Goal: Information Seeking & Learning: Find specific fact

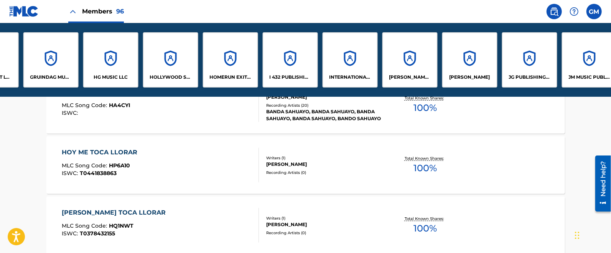
scroll to position [0, 2333]
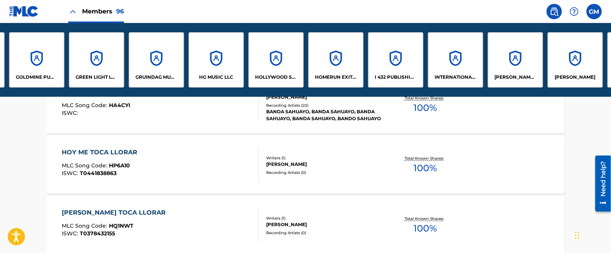
click at [51, 73] on div "GOLDMINE PUBLISHING LLC" at bounding box center [36, 59] width 55 height 55
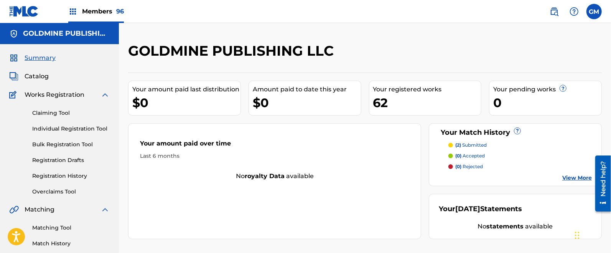
click at [41, 74] on span "Catalog" at bounding box center [37, 76] width 24 height 9
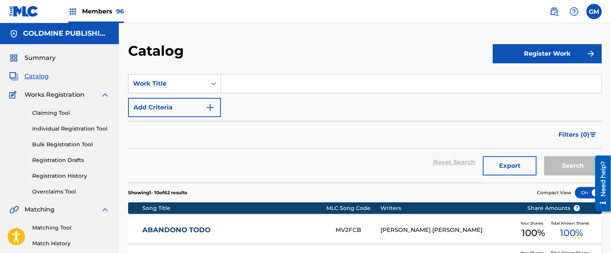
click at [263, 78] on input "Search Form" at bounding box center [411, 83] width 380 height 18
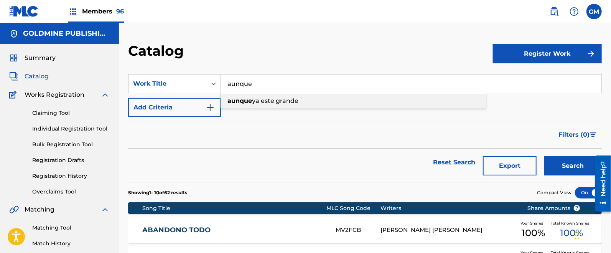
click at [284, 101] on span "ya este grande" at bounding box center [275, 100] width 46 height 7
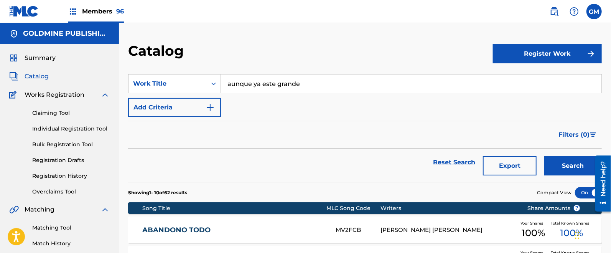
click at [565, 162] on button "Search" at bounding box center [573, 165] width 58 height 19
drag, startPoint x: 322, startPoint y: 78, endPoint x: 211, endPoint y: 79, distance: 111.2
click at [211, 79] on div "SearchWithCriteriab09b961c-2424-4258-aa12-c803b52c4150 Work Title aunque ya est…" at bounding box center [364, 83] width 473 height 19
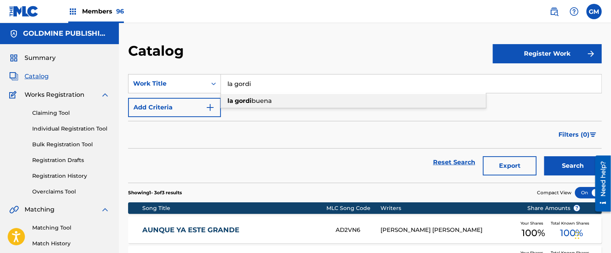
click at [255, 101] on span "buena" at bounding box center [262, 100] width 20 height 7
click at [565, 165] on button "Search" at bounding box center [573, 165] width 58 height 19
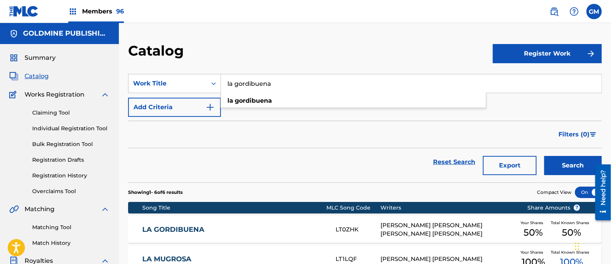
drag, startPoint x: 337, startPoint y: 82, endPoint x: 202, endPoint y: 71, distance: 134.6
click at [202, 71] on section "SearchWithCriteriab09b961c-2424-4258-aa12-c803b52c4150 Work Title la gordibuena…" at bounding box center [364, 124] width 473 height 118
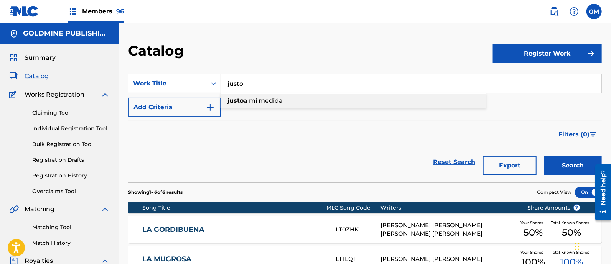
click at [267, 99] on span "a mi medida" at bounding box center [262, 100] width 39 height 7
type input "[PERSON_NAME] a mi medida"
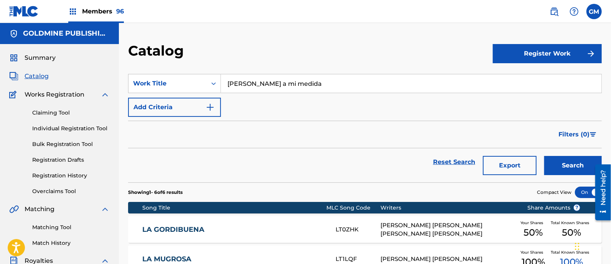
click at [554, 161] on button "Search" at bounding box center [573, 165] width 58 height 19
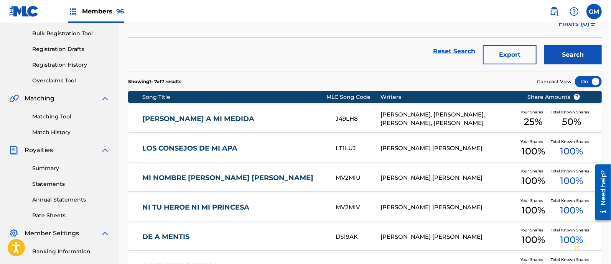
scroll to position [112, 0]
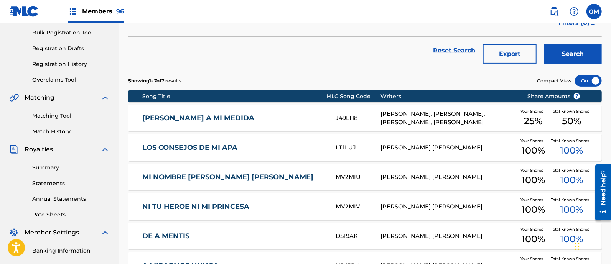
click at [408, 115] on div "[PERSON_NAME], [PERSON_NAME], [PERSON_NAME], [PERSON_NAME]" at bounding box center [447, 118] width 135 height 17
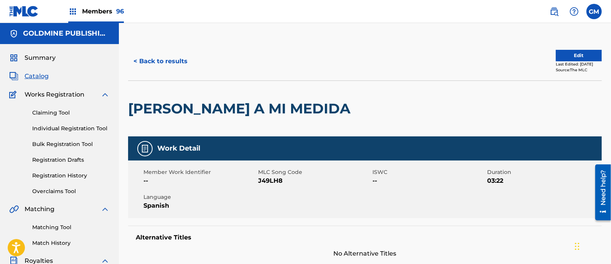
click at [565, 54] on button "Edit" at bounding box center [579, 56] width 46 height 12
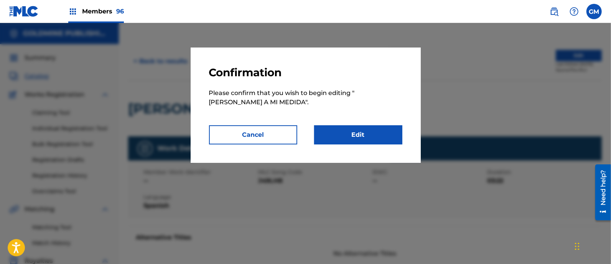
click at [361, 127] on link "Edit" at bounding box center [358, 134] width 88 height 19
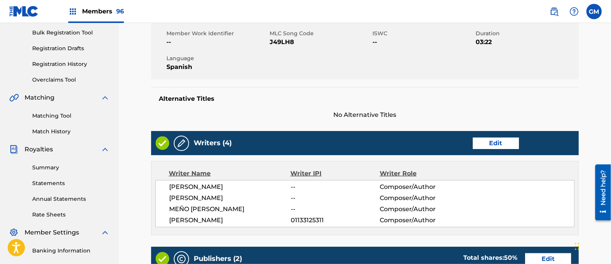
scroll to position [224, 0]
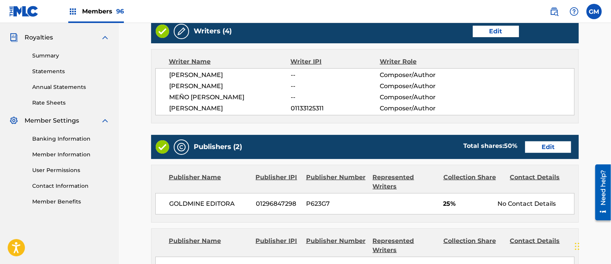
click at [498, 31] on link "Edit" at bounding box center [496, 32] width 46 height 12
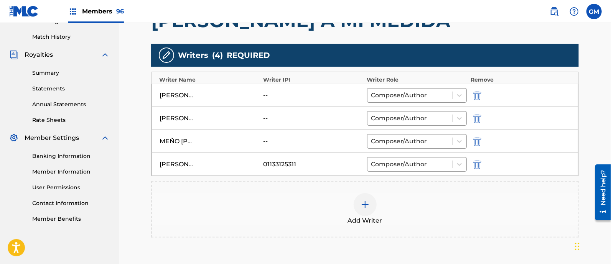
scroll to position [224, 0]
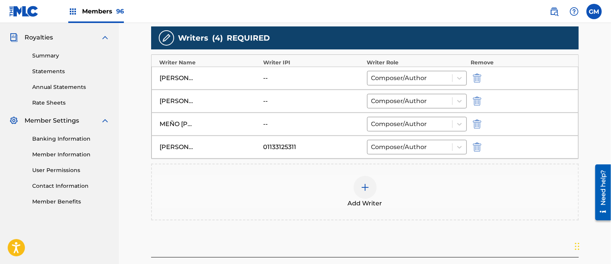
click at [479, 125] on img "submit" at bounding box center [477, 124] width 8 height 9
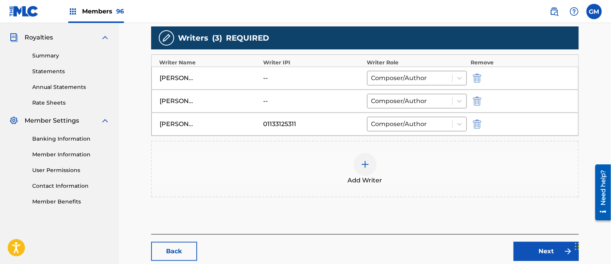
click at [365, 164] on img at bounding box center [364, 164] width 9 height 9
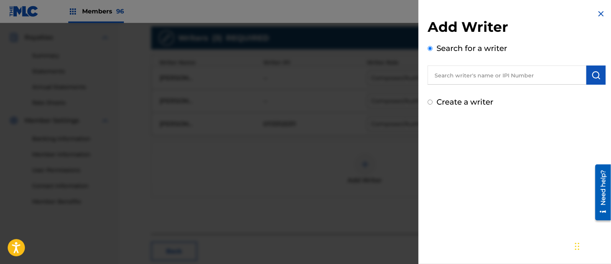
click at [481, 71] on input "text" at bounding box center [506, 75] width 159 height 19
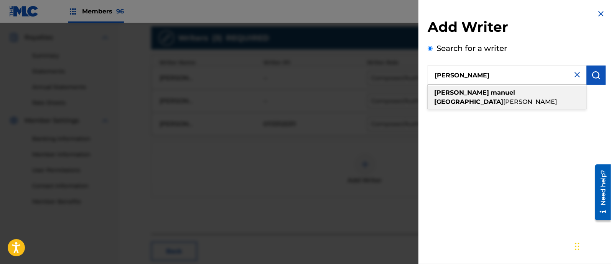
click at [483, 98] on strong "[GEOGRAPHIC_DATA]" at bounding box center [468, 101] width 69 height 7
type input "[PERSON_NAME] [PERSON_NAME]"
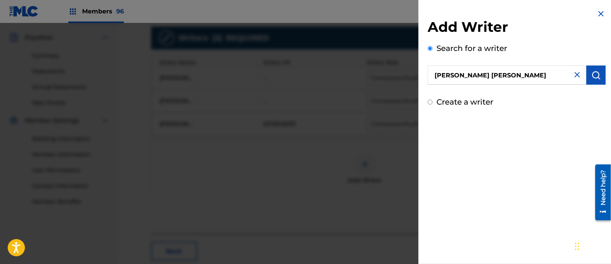
click at [591, 75] on img "submit" at bounding box center [595, 75] width 9 height 9
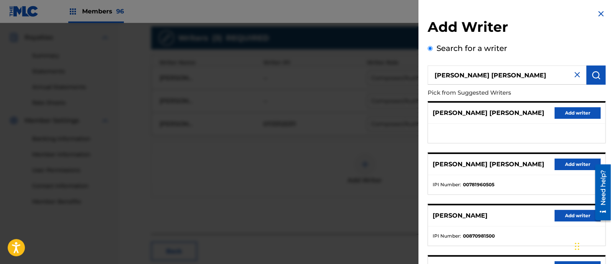
click at [565, 164] on button "Add writer" at bounding box center [577, 165] width 46 height 12
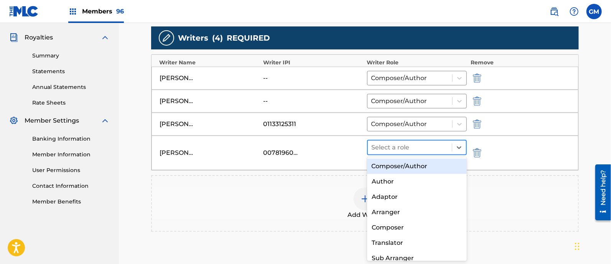
click at [388, 145] on div at bounding box center [410, 147] width 76 height 11
click at [390, 164] on div "Composer/Author" at bounding box center [417, 166] width 100 height 15
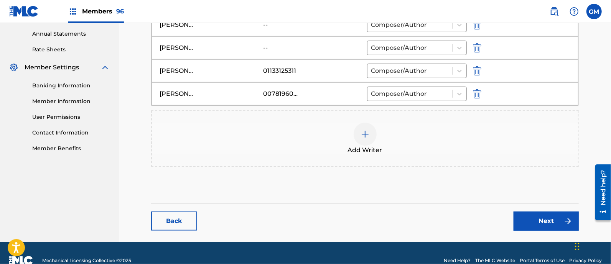
scroll to position [291, 0]
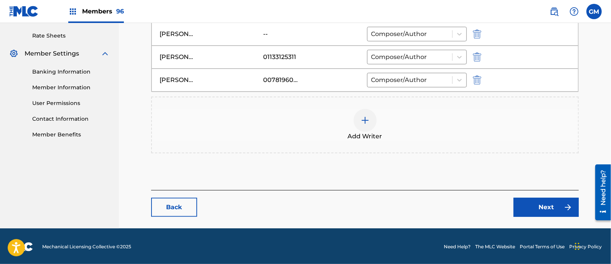
click at [523, 201] on link "Next" at bounding box center [545, 207] width 65 height 19
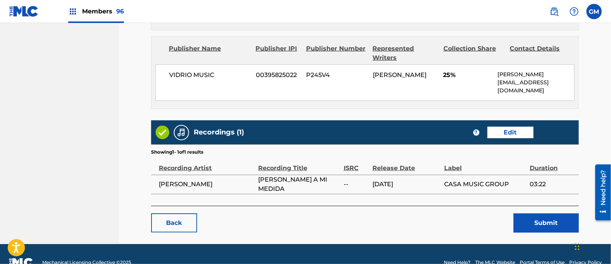
scroll to position [424, 0]
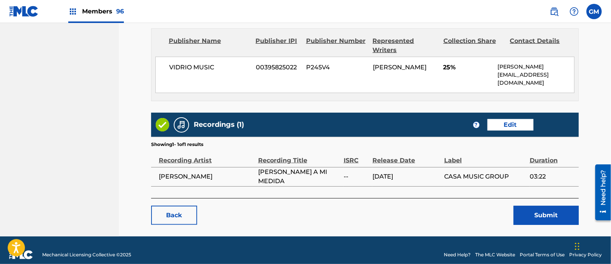
click at [528, 206] on button "Submit" at bounding box center [545, 215] width 65 height 19
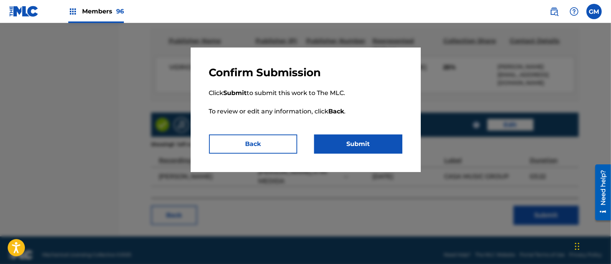
click at [349, 142] on button "Submit" at bounding box center [358, 144] width 88 height 19
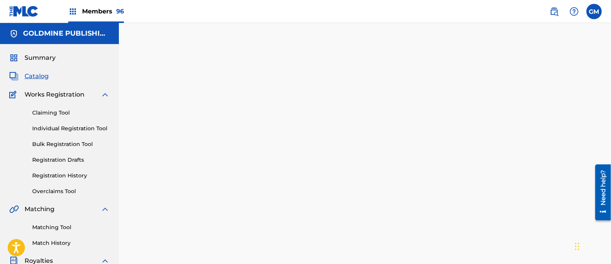
scroll to position [112, 0]
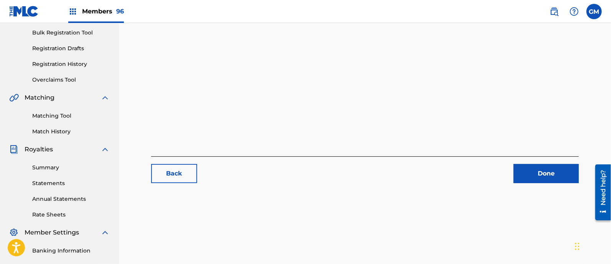
click at [538, 164] on link "Done" at bounding box center [545, 173] width 65 height 19
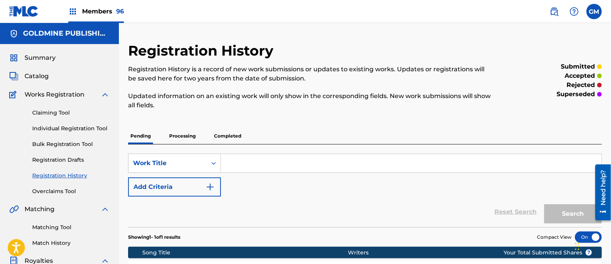
click at [29, 74] on span "Catalog" at bounding box center [37, 76] width 24 height 9
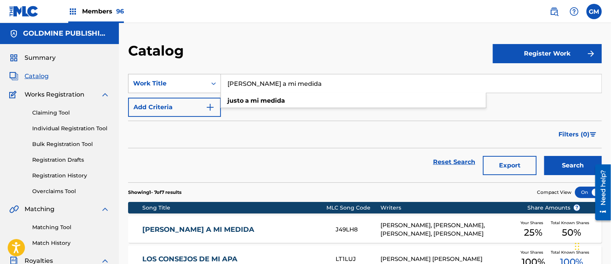
drag, startPoint x: 292, startPoint y: 83, endPoint x: 191, endPoint y: 84, distance: 100.8
click at [191, 84] on div "SearchWithCriteriab09b961c-2424-4258-aa12-c803b52c4150 Work Title [PERSON_NAME]…" at bounding box center [364, 83] width 473 height 19
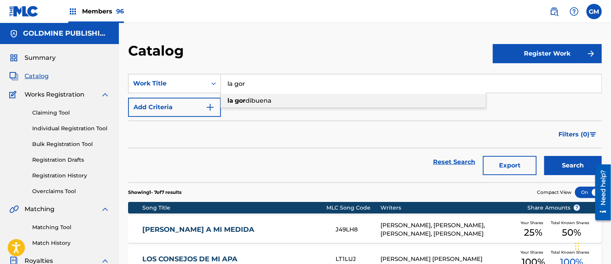
click at [253, 102] on span "dibuena" at bounding box center [258, 100] width 26 height 7
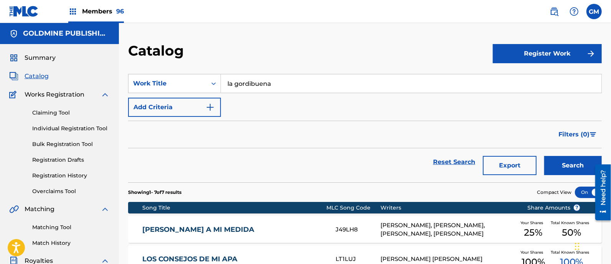
click at [562, 165] on button "Search" at bounding box center [573, 165] width 58 height 19
drag, startPoint x: 298, startPoint y: 82, endPoint x: 156, endPoint y: 80, distance: 141.9
click at [156, 80] on div "SearchWithCriteriab09b961c-2424-4258-aa12-c803b52c4150 Work Title la gordibuena" at bounding box center [364, 83] width 473 height 19
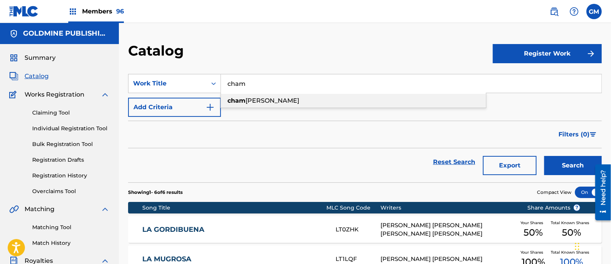
click at [267, 95] on div "cham [PERSON_NAME]" at bounding box center [353, 101] width 265 height 14
type input "champañita [PERSON_NAME]"
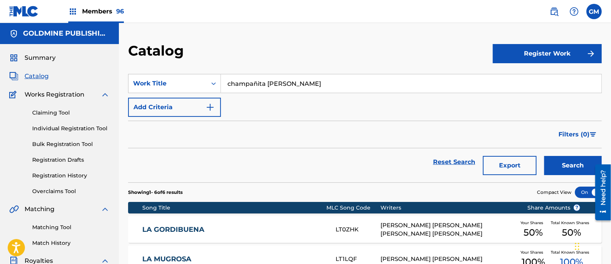
click at [561, 159] on button "Search" at bounding box center [573, 165] width 58 height 19
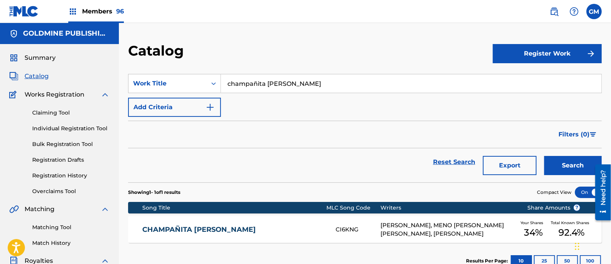
click at [443, 222] on div "[PERSON_NAME], MENO [PERSON_NAME] [PERSON_NAME], [PERSON_NAME]" at bounding box center [447, 229] width 135 height 17
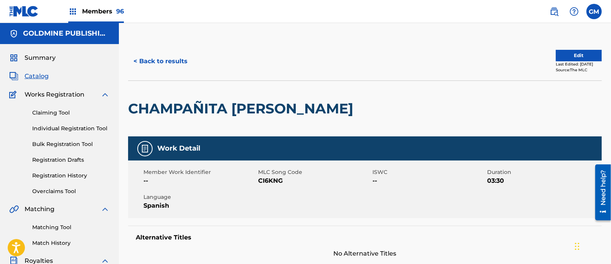
click at [565, 57] on button "Edit" at bounding box center [579, 56] width 46 height 12
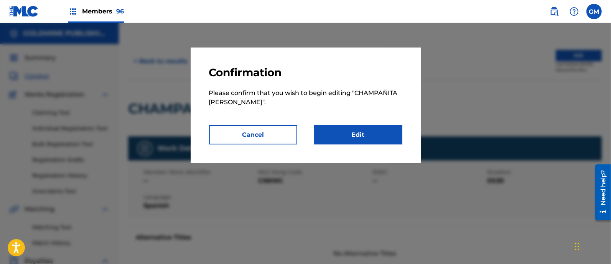
click at [357, 133] on link "Edit" at bounding box center [358, 134] width 88 height 19
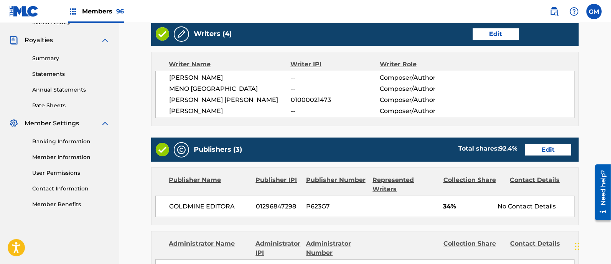
scroll to position [224, 0]
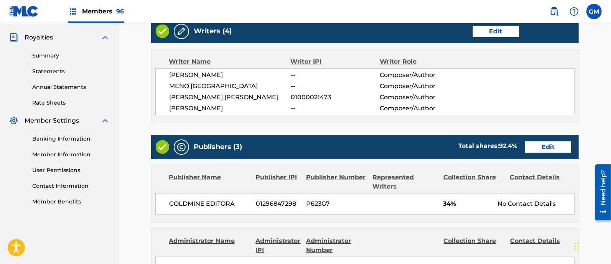
click at [501, 28] on link "Edit" at bounding box center [496, 32] width 46 height 12
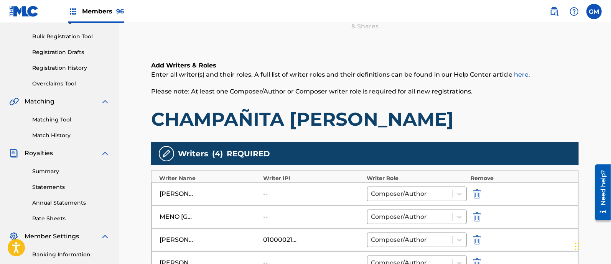
scroll to position [224, 0]
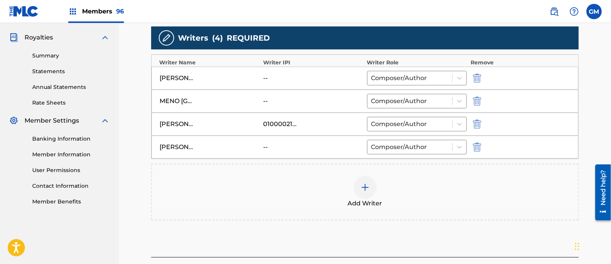
click at [478, 100] on img "submit" at bounding box center [477, 101] width 8 height 9
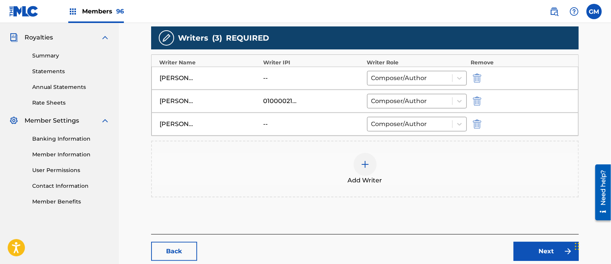
click at [364, 163] on img at bounding box center [364, 164] width 9 height 9
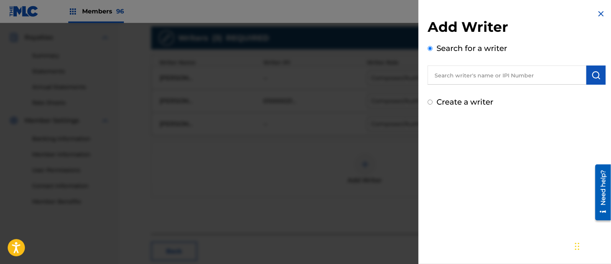
click at [487, 77] on input "text" at bounding box center [506, 75] width 159 height 19
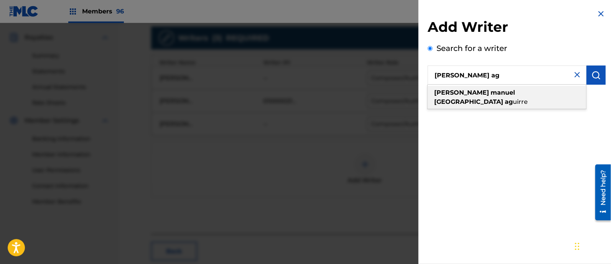
click at [505, 98] on strong "ag" at bounding box center [509, 101] width 8 height 7
type input "[PERSON_NAME] [PERSON_NAME]"
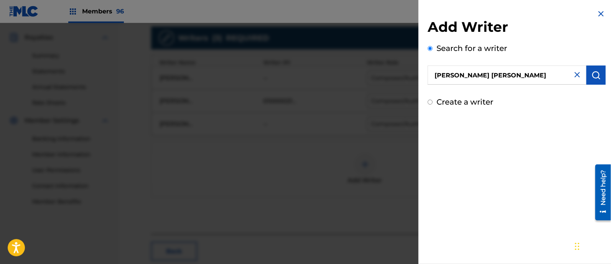
click at [591, 74] on img "submit" at bounding box center [595, 75] width 9 height 9
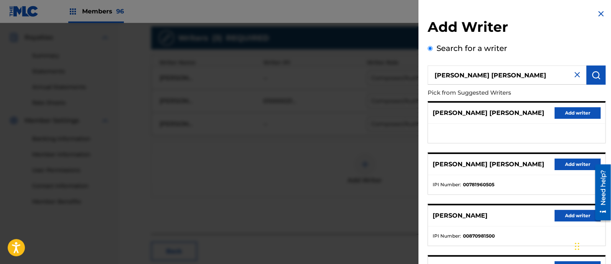
click at [563, 162] on button "Add writer" at bounding box center [577, 165] width 46 height 12
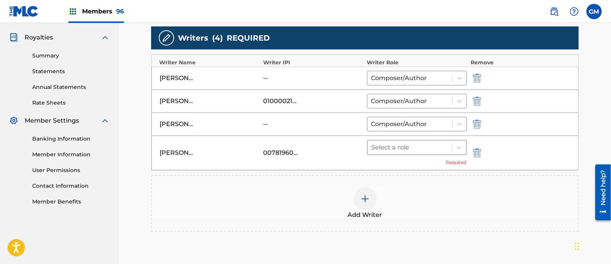
click at [395, 144] on div at bounding box center [410, 147] width 76 height 11
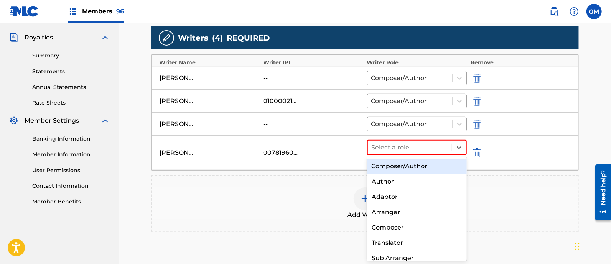
click at [397, 163] on div "Composer/Author" at bounding box center [417, 166] width 100 height 15
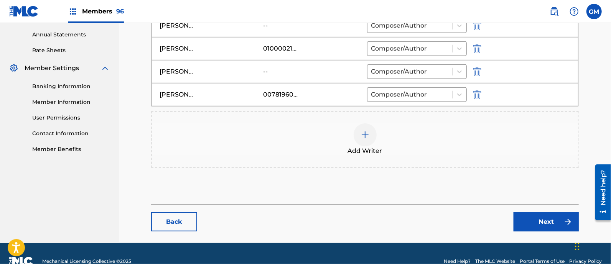
scroll to position [291, 0]
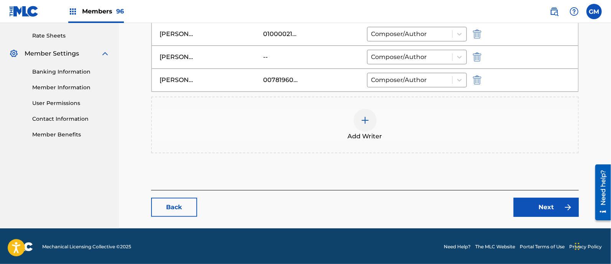
click at [527, 205] on link "Next" at bounding box center [545, 207] width 65 height 19
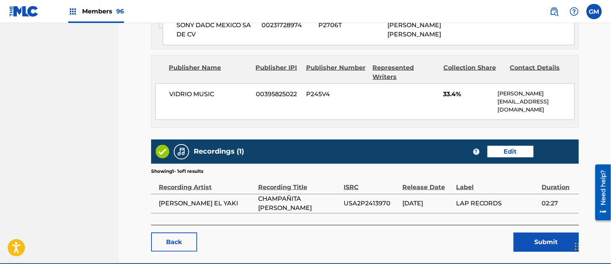
scroll to position [602, 0]
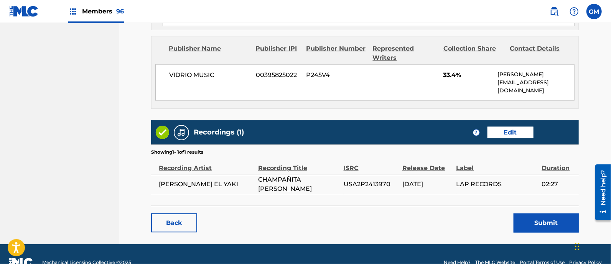
click at [525, 214] on button "Submit" at bounding box center [545, 223] width 65 height 19
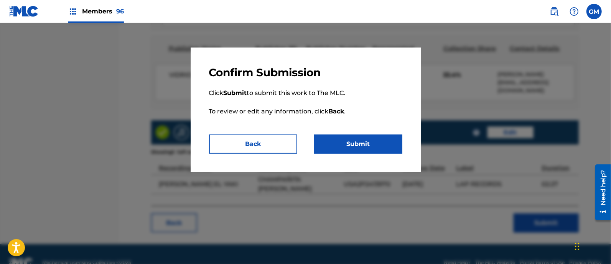
click at [367, 141] on button "Submit" at bounding box center [358, 144] width 88 height 19
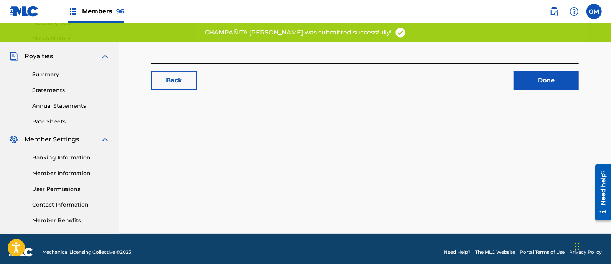
scroll to position [211, 0]
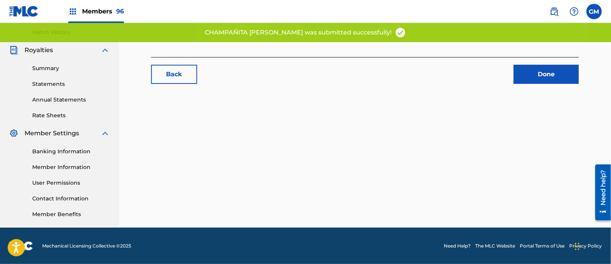
click at [519, 76] on link "Done" at bounding box center [545, 74] width 65 height 19
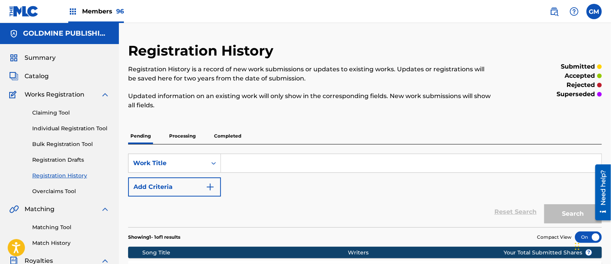
click at [254, 161] on input "Search Form" at bounding box center [411, 163] width 380 height 18
click at [40, 76] on span "Catalog" at bounding box center [37, 76] width 24 height 9
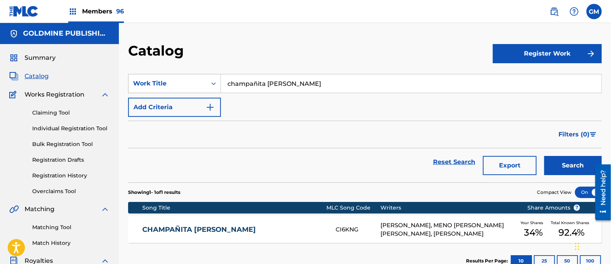
drag, startPoint x: 319, startPoint y: 81, endPoint x: 197, endPoint y: 85, distance: 122.0
click at [197, 85] on div "SearchWithCriteriab09b961c-2424-4258-aa12-c803b52c4150 Work Title champañita [P…" at bounding box center [364, 83] width 473 height 19
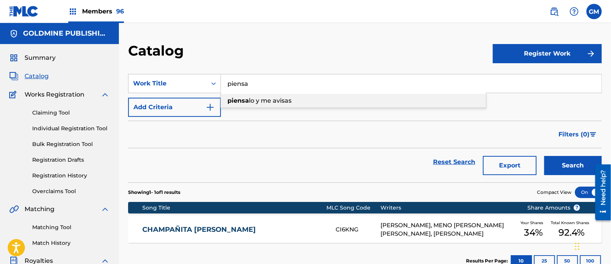
click at [261, 99] on span "lo y me avisas" at bounding box center [270, 100] width 43 height 7
type input "piensalo y me avisas"
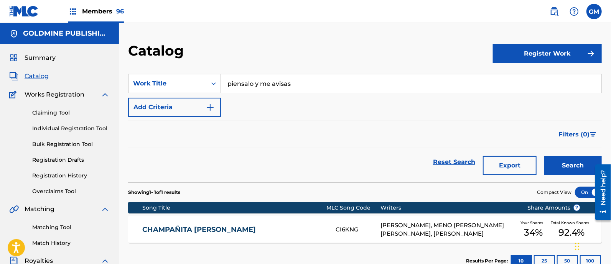
click at [562, 161] on button "Search" at bounding box center [573, 165] width 58 height 19
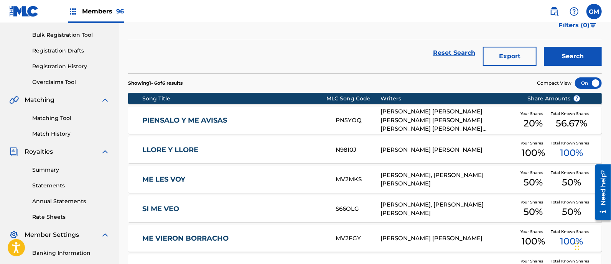
scroll to position [112, 0]
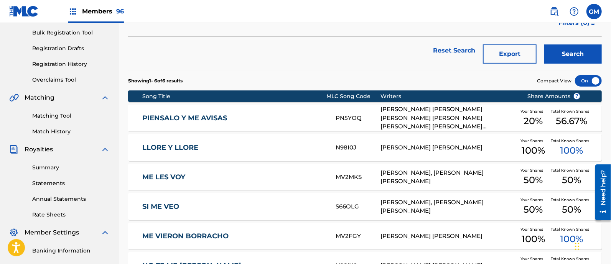
click at [428, 118] on div "[PERSON_NAME] [PERSON_NAME] [PERSON_NAME] [PERSON_NAME] [PERSON_NAME] [PERSON_N…" at bounding box center [447, 118] width 135 height 26
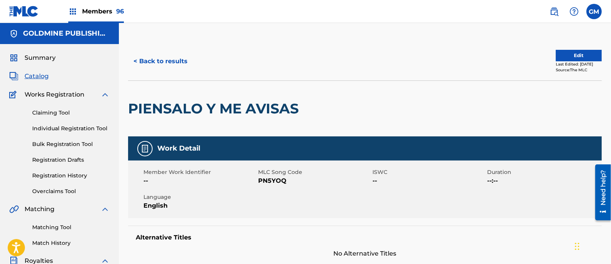
click at [158, 61] on button "< Back to results" at bounding box center [160, 61] width 65 height 19
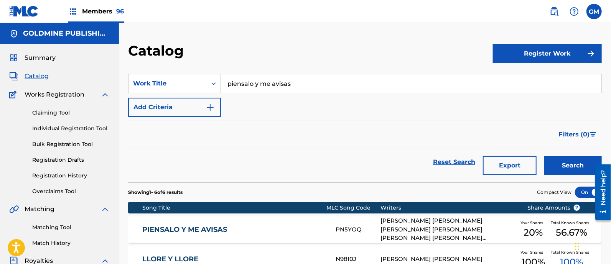
drag, startPoint x: 334, startPoint y: 81, endPoint x: 229, endPoint y: 80, distance: 104.7
click at [229, 80] on input "piensalo y me avisas" at bounding box center [411, 83] width 380 height 18
click at [253, 111] on span "caliente" at bounding box center [257, 114] width 25 height 7
type input "tierra caliente"
click at [555, 160] on button "Search" at bounding box center [573, 165] width 58 height 19
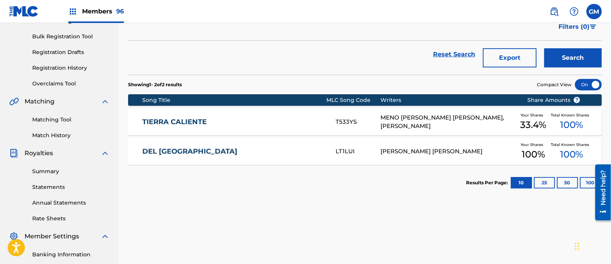
scroll to position [112, 0]
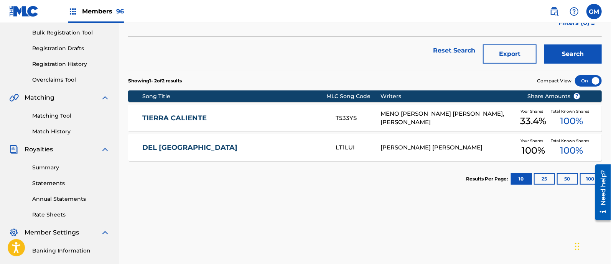
click at [313, 120] on link "TIERRA CALIENTE" at bounding box center [233, 118] width 183 height 9
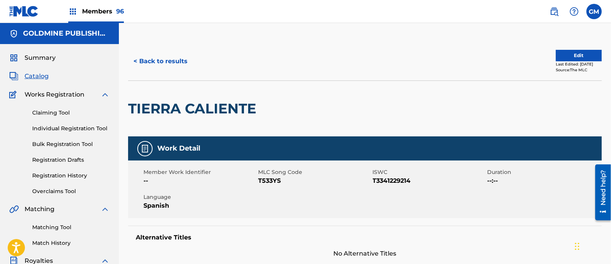
click at [569, 56] on button "Edit" at bounding box center [579, 56] width 46 height 12
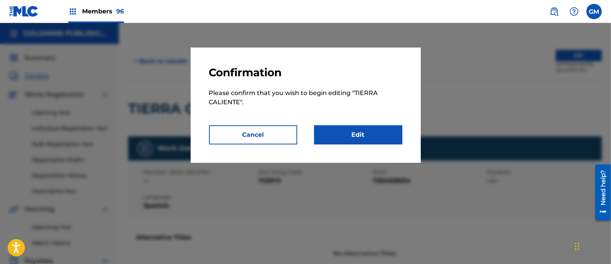
click at [368, 132] on link "Edit" at bounding box center [358, 134] width 88 height 19
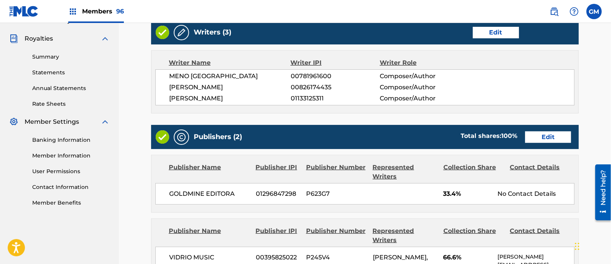
scroll to position [224, 0]
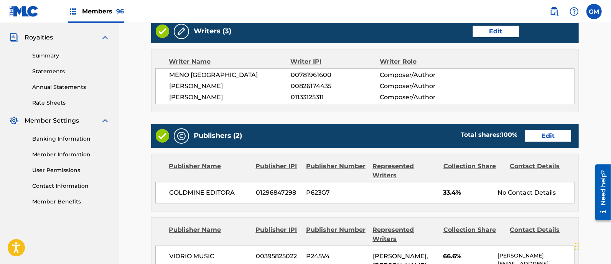
click at [495, 30] on link "Edit" at bounding box center [496, 32] width 46 height 12
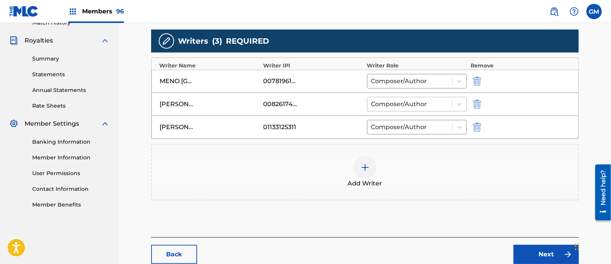
scroll to position [224, 0]
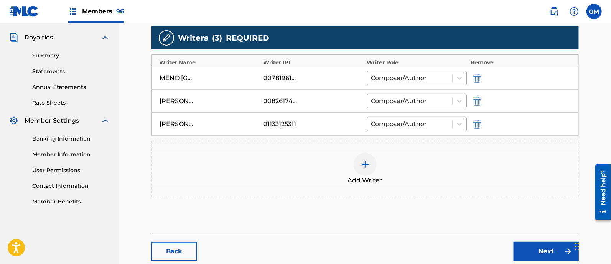
click at [478, 76] on img "submit" at bounding box center [477, 78] width 8 height 9
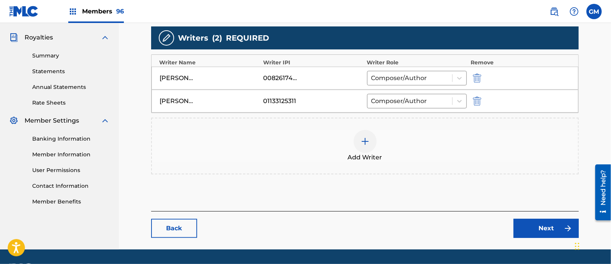
click at [370, 140] on div at bounding box center [364, 141] width 23 height 23
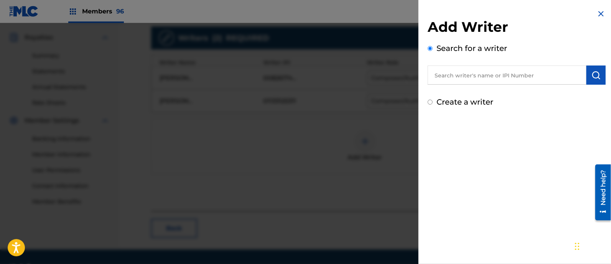
click at [483, 76] on input "text" at bounding box center [506, 75] width 159 height 19
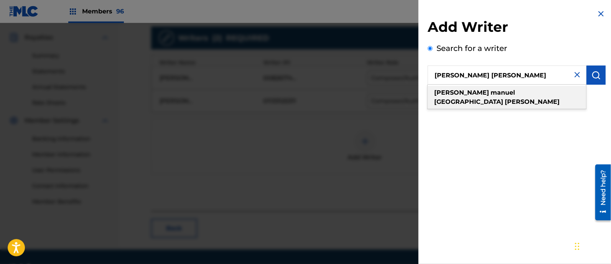
type input "[PERSON_NAME] [PERSON_NAME]"
click at [505, 98] on strong "[PERSON_NAME]" at bounding box center [532, 101] width 55 height 7
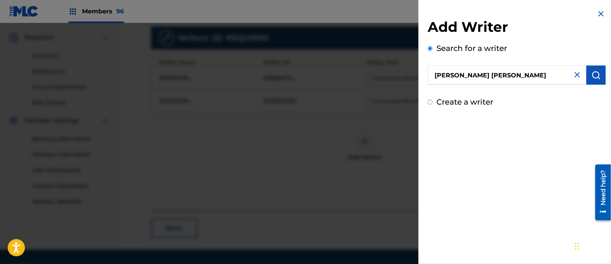
click at [591, 75] on img "submit" at bounding box center [595, 75] width 9 height 9
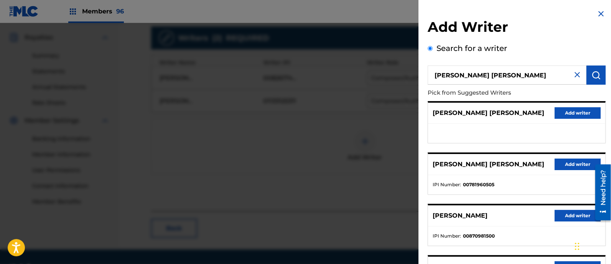
click at [577, 159] on button "Add writer" at bounding box center [577, 165] width 46 height 12
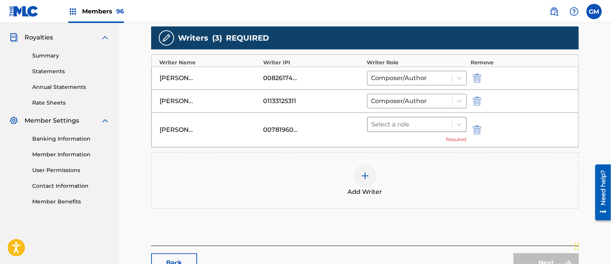
click at [385, 122] on div at bounding box center [410, 124] width 76 height 11
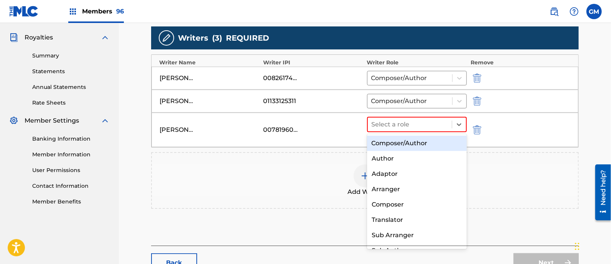
click at [391, 141] on div "Composer/Author" at bounding box center [417, 143] width 100 height 15
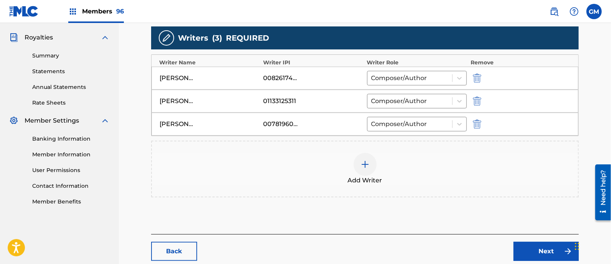
click at [534, 252] on link "Next" at bounding box center [545, 251] width 65 height 19
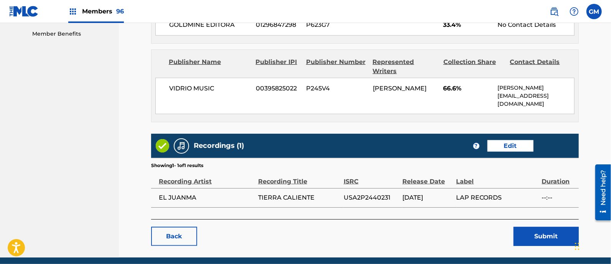
scroll to position [412, 0]
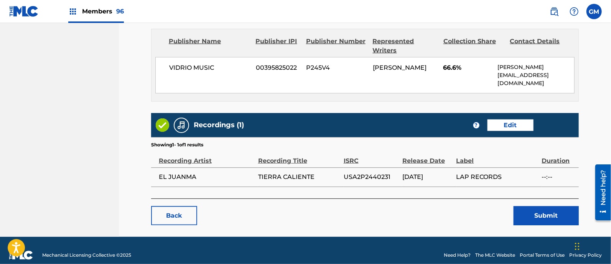
click at [538, 206] on button "Submit" at bounding box center [545, 215] width 65 height 19
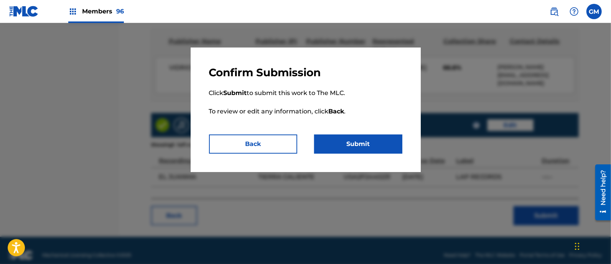
click at [355, 142] on button "Submit" at bounding box center [358, 144] width 88 height 19
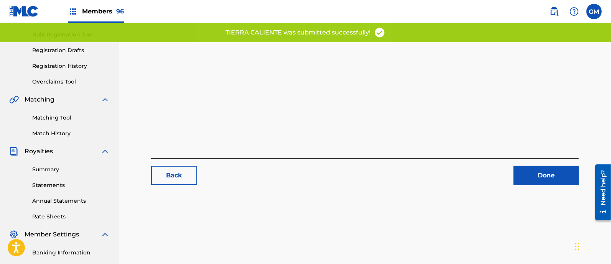
scroll to position [112, 0]
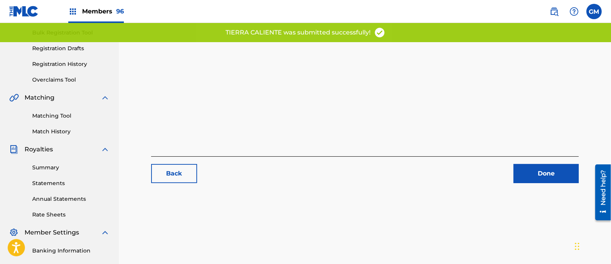
click at [529, 172] on link "Done" at bounding box center [545, 173] width 65 height 19
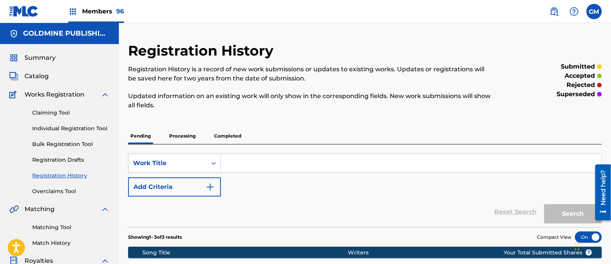
click at [71, 173] on link "Registration History" at bounding box center [70, 176] width 77 height 8
click at [88, 10] on span "Members 96" at bounding box center [103, 11] width 42 height 9
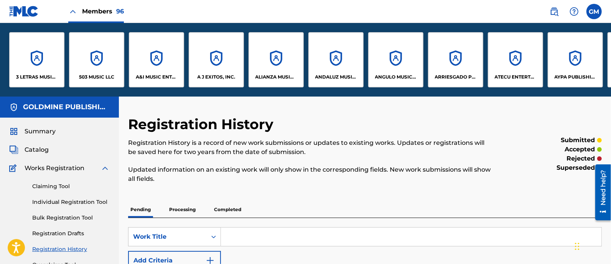
click at [155, 74] on p "A&I MUSIC ENTERTAINMENT, INC" at bounding box center [157, 77] width 42 height 7
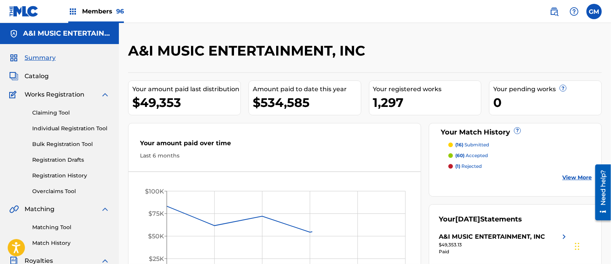
click at [42, 76] on span "Catalog" at bounding box center [37, 76] width 24 height 9
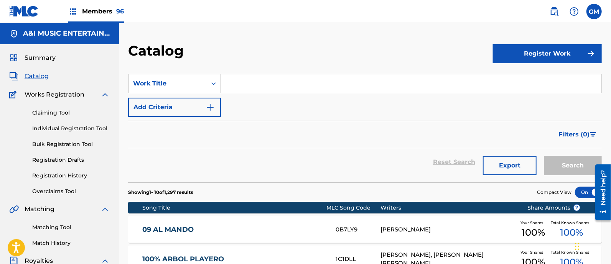
click at [213, 81] on icon "Search Form" at bounding box center [214, 84] width 8 height 8
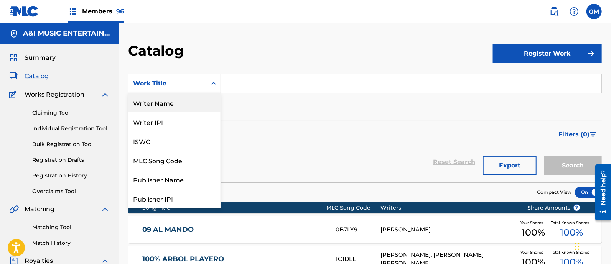
click at [171, 102] on div "Writer Name" at bounding box center [174, 102] width 92 height 19
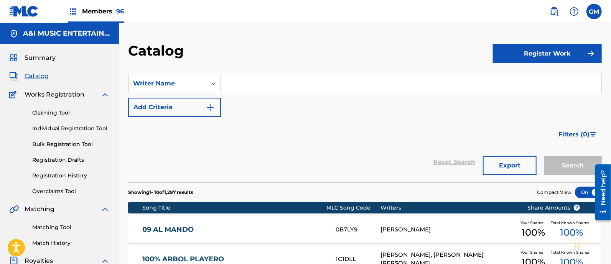
click at [248, 81] on input "Search Form" at bounding box center [411, 83] width 380 height 18
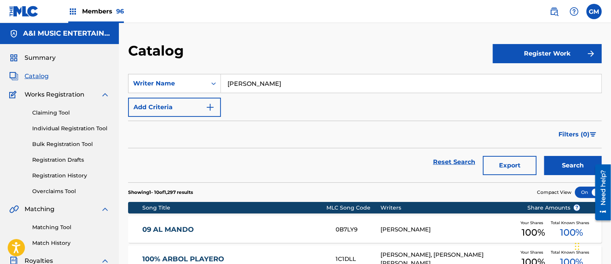
type input "[PERSON_NAME]"
click at [544, 156] on button "Search" at bounding box center [573, 165] width 58 height 19
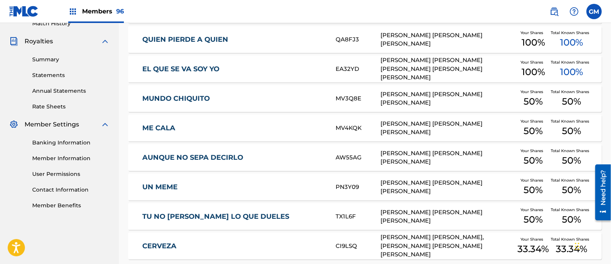
scroll to position [224, 0]
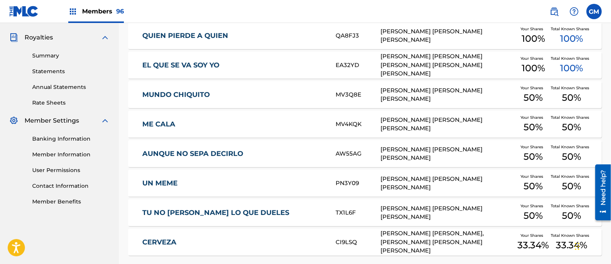
click at [303, 95] on link "MUNDO CHIQUITO" at bounding box center [233, 94] width 183 height 9
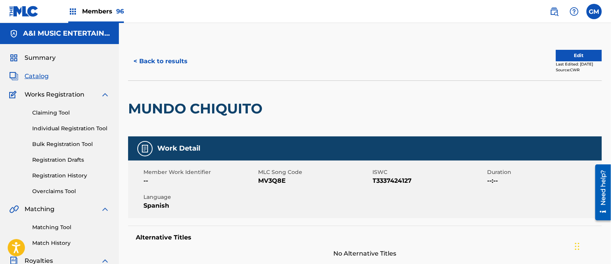
click at [155, 63] on button "< Back to results" at bounding box center [160, 61] width 65 height 19
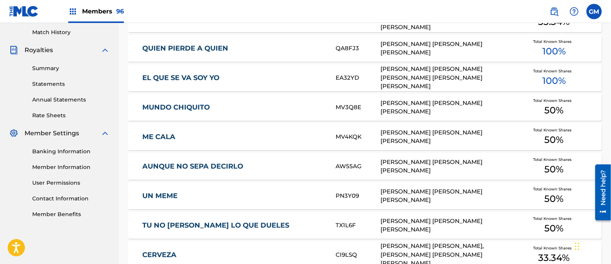
scroll to position [224, 0]
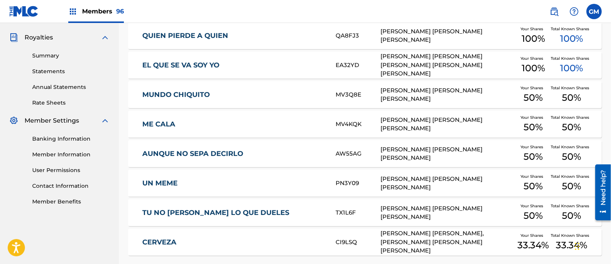
click at [225, 95] on link "MUNDO CHIQUITO" at bounding box center [233, 94] width 183 height 9
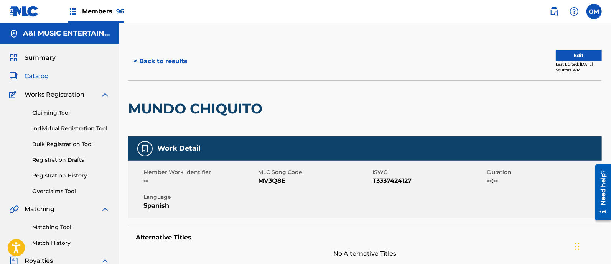
click at [178, 58] on button "< Back to results" at bounding box center [160, 61] width 65 height 19
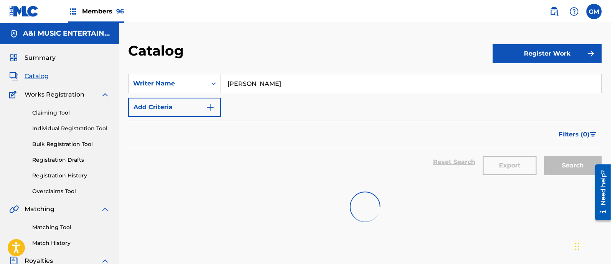
click at [43, 76] on span "Catalog" at bounding box center [37, 76] width 24 height 9
click at [328, 85] on input "[PERSON_NAME]" at bounding box center [411, 83] width 380 height 18
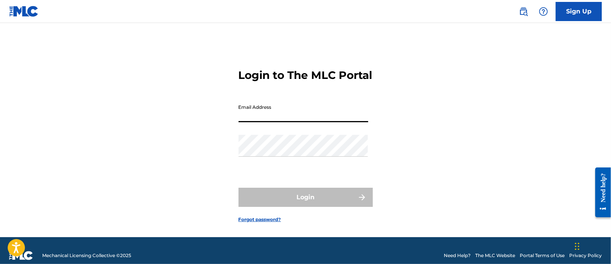
click at [288, 122] on input "Email Address" at bounding box center [303, 111] width 130 height 22
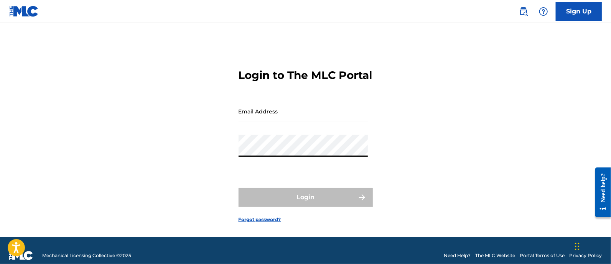
type input "[PERSON_NAME][EMAIL_ADDRESS][DOMAIN_NAME]"
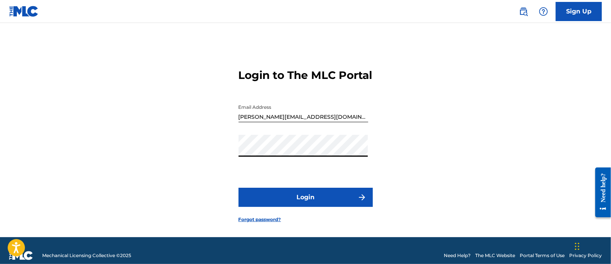
click at [306, 206] on button "Login" at bounding box center [305, 197] width 134 height 19
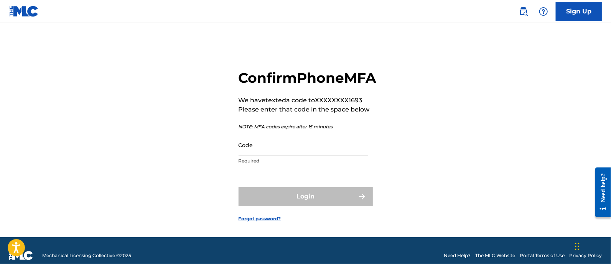
click at [304, 156] on input "Code" at bounding box center [303, 145] width 130 height 22
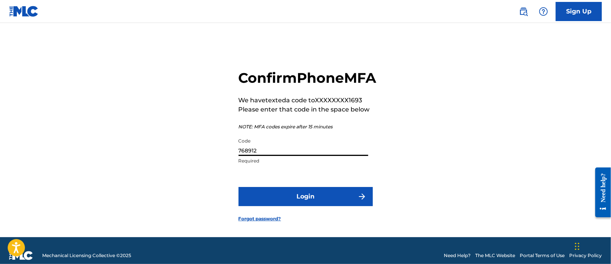
type input "768912"
click at [307, 206] on button "Login" at bounding box center [305, 196] width 134 height 19
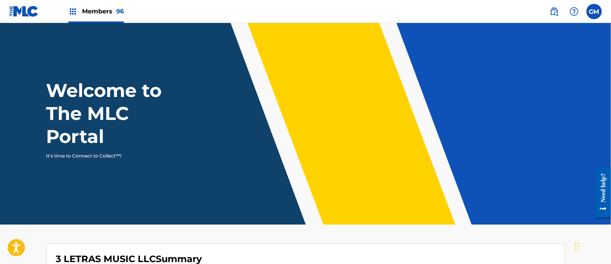
click at [100, 10] on span "Members 96" at bounding box center [103, 11] width 42 height 9
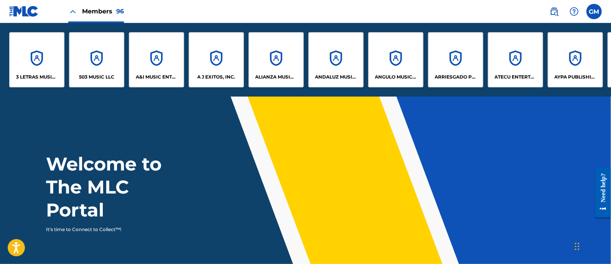
click at [161, 74] on p "A&I MUSIC ENTERTAINMENT, INC" at bounding box center [157, 77] width 42 height 7
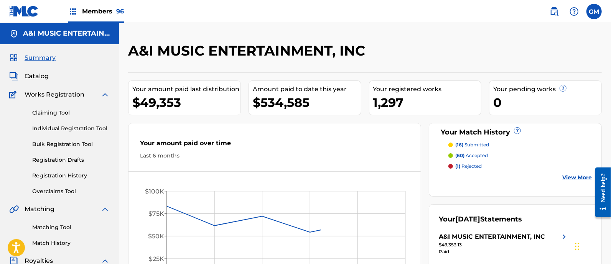
click at [42, 75] on span "Catalog" at bounding box center [37, 76] width 24 height 9
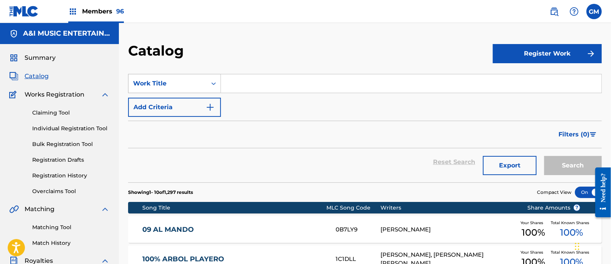
click at [213, 83] on icon "Search Form" at bounding box center [214, 84] width 8 height 8
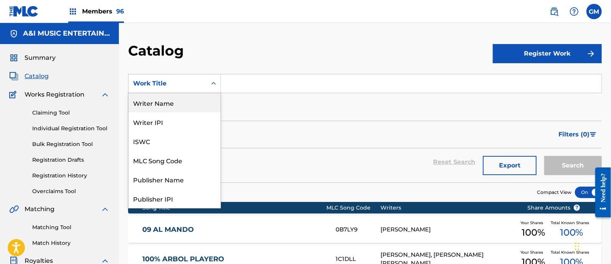
click at [178, 100] on div "Writer Name" at bounding box center [174, 102] width 92 height 19
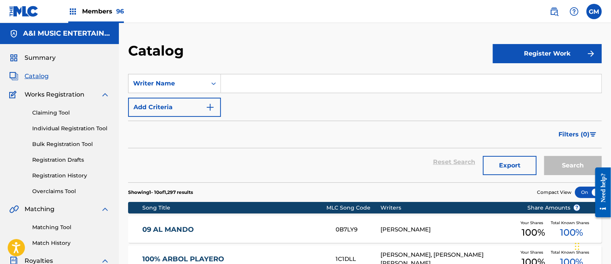
click at [238, 90] on input "Search Form" at bounding box center [411, 83] width 380 height 18
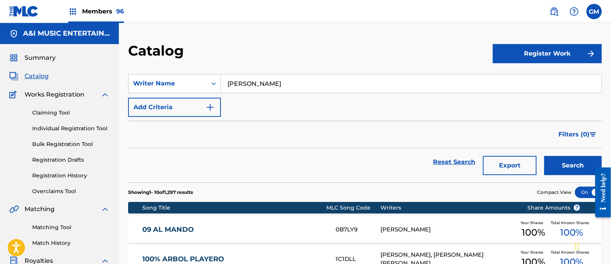
type input "RUBIO"
click at [544, 156] on button "Search" at bounding box center [573, 165] width 58 height 19
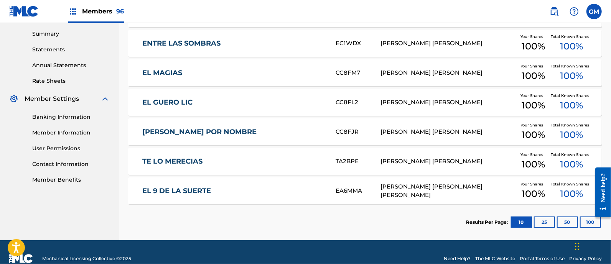
scroll to position [258, 0]
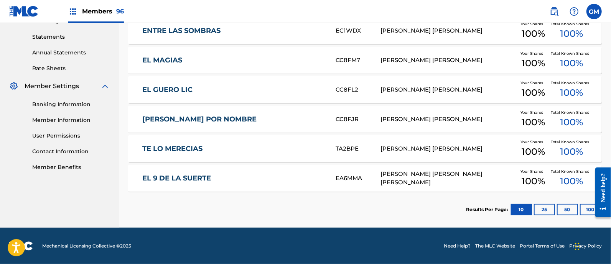
click at [231, 169] on div "EL 9 DE LA SUERTE EA6MMA VICTOR MANUEL RUBIO LOZOYA, ANGEL RENE GASTELUM Your S…" at bounding box center [364, 178] width 473 height 27
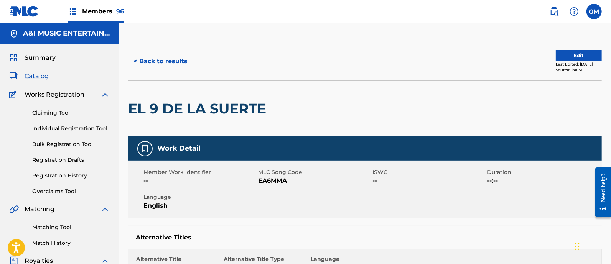
click at [173, 64] on button "< Back to results" at bounding box center [160, 61] width 65 height 19
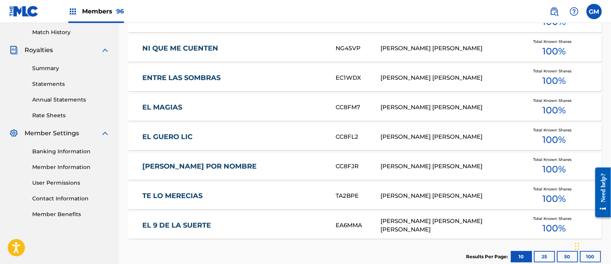
scroll to position [238, 0]
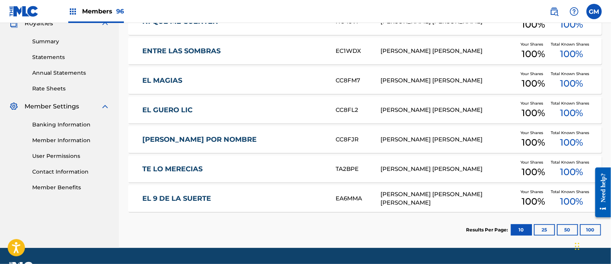
click at [249, 198] on link "EL 9 DE LA SUERTE" at bounding box center [233, 198] width 183 height 9
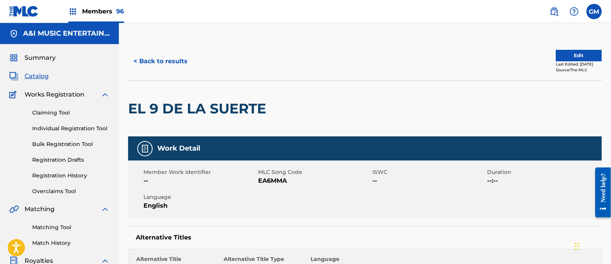
click at [173, 56] on button "< Back to results" at bounding box center [160, 61] width 65 height 19
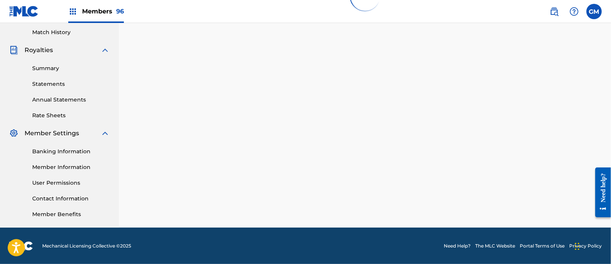
scroll to position [238, 0]
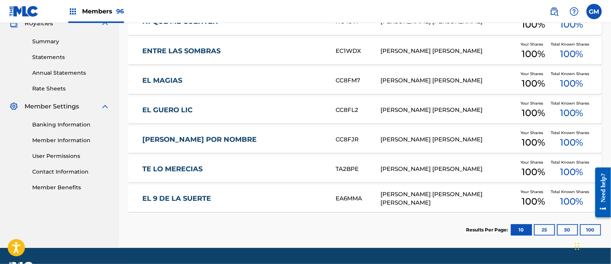
click at [220, 195] on link "EL 9 DE LA SUERTE" at bounding box center [233, 198] width 183 height 9
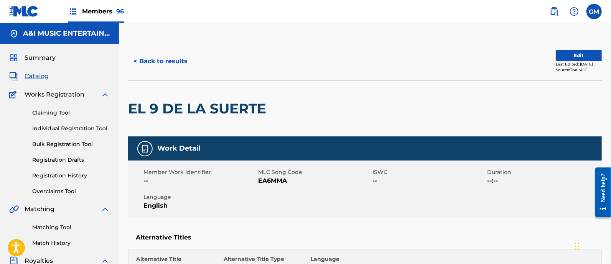
click at [181, 62] on button "< Back to results" at bounding box center [160, 61] width 65 height 19
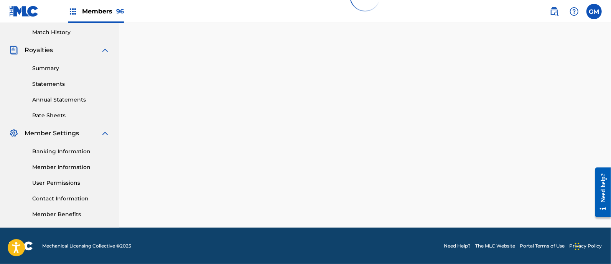
scroll to position [238, 0]
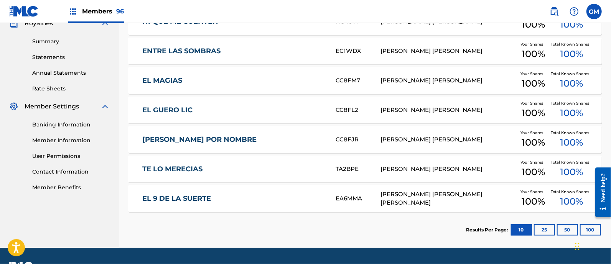
click at [555, 12] on img at bounding box center [553, 11] width 9 height 9
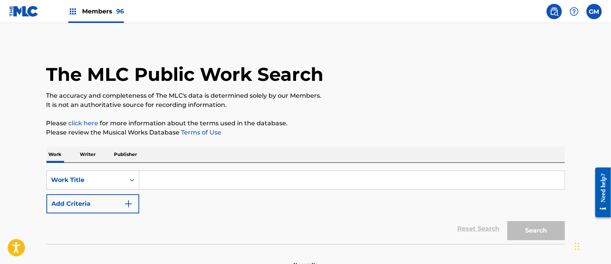
click at [202, 175] on input "Search Form" at bounding box center [351, 180] width 425 height 18
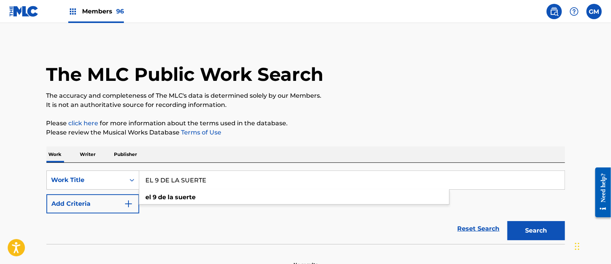
type input "EL 9 DE LA SUERTE"
click at [507, 221] on button "Search" at bounding box center [536, 230] width 58 height 19
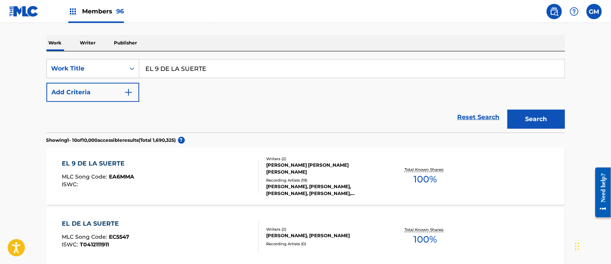
click at [310, 178] on div "Recording Artists ( 19 )" at bounding box center [324, 181] width 116 height 6
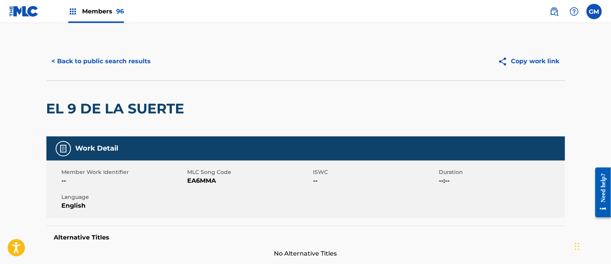
click at [93, 9] on span "Members 96" at bounding box center [103, 11] width 42 height 9
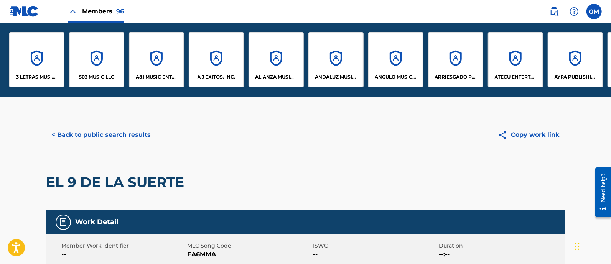
click at [147, 74] on p "A&I MUSIC ENTERTAINMENT, INC" at bounding box center [157, 77] width 42 height 7
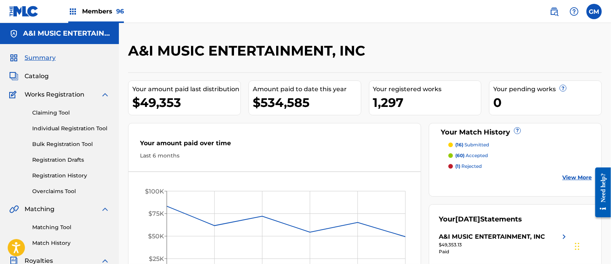
click at [39, 72] on span "Catalog" at bounding box center [37, 76] width 24 height 9
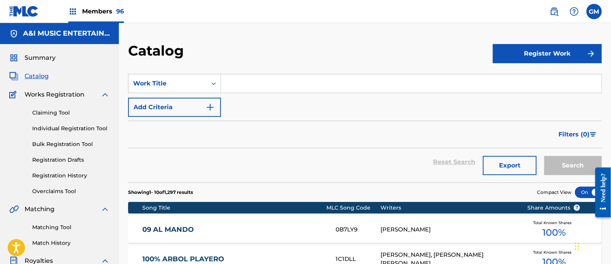
click at [277, 85] on input "Search Form" at bounding box center [411, 83] width 380 height 18
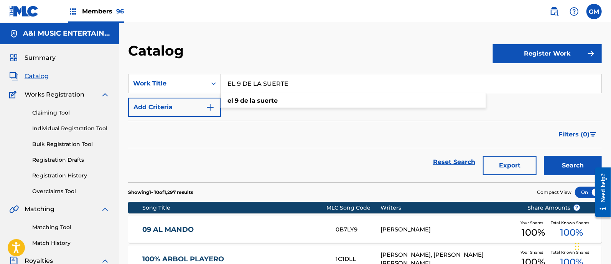
type input "EL 9 DE LA SUERTE"
click at [544, 156] on button "Search" at bounding box center [573, 165] width 58 height 19
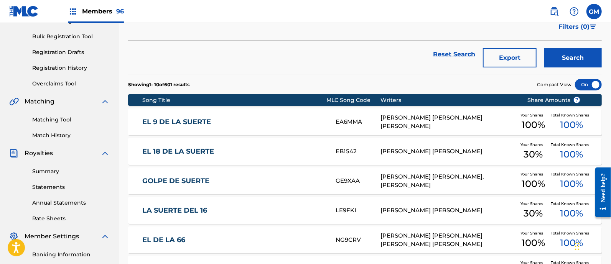
scroll to position [112, 0]
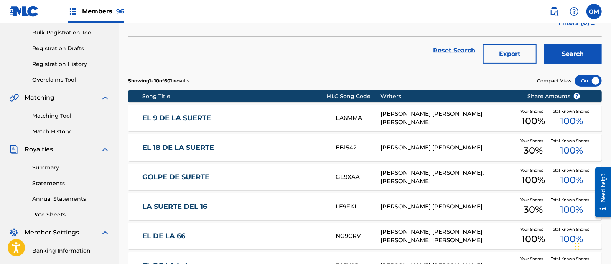
click at [343, 118] on div "EA6MMA" at bounding box center [357, 118] width 45 height 9
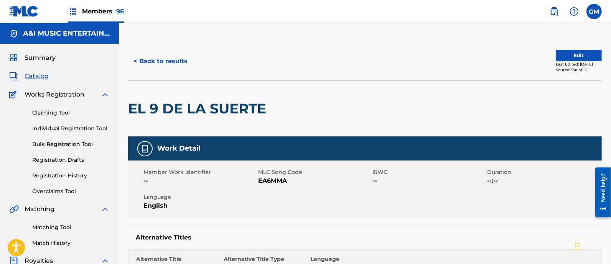
click at [556, 54] on button "Edit" at bounding box center [579, 56] width 46 height 12
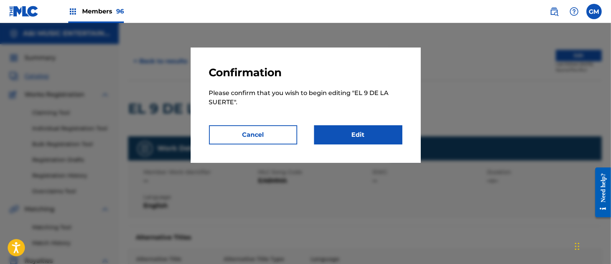
click at [356, 132] on link "Edit" at bounding box center [358, 134] width 88 height 19
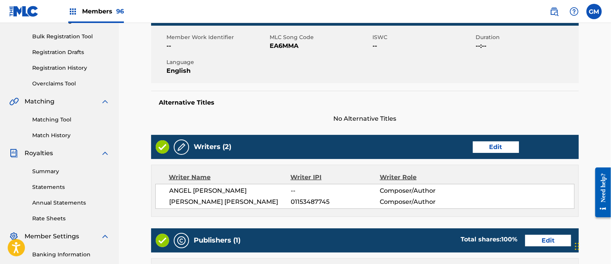
scroll to position [112, 0]
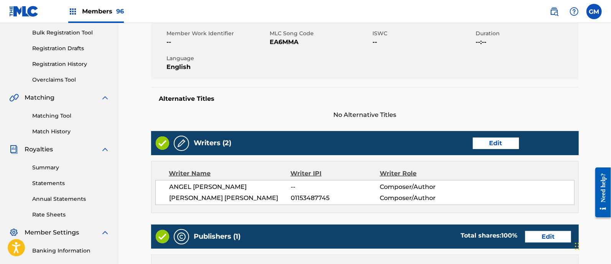
click at [488, 140] on link "Edit" at bounding box center [496, 144] width 46 height 12
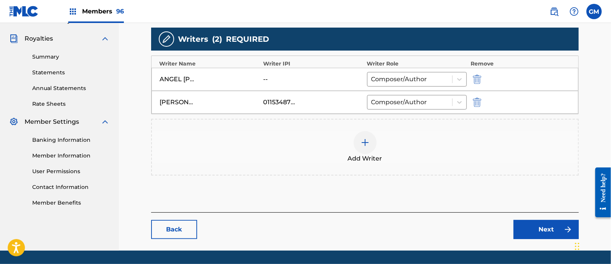
scroll to position [224, 0]
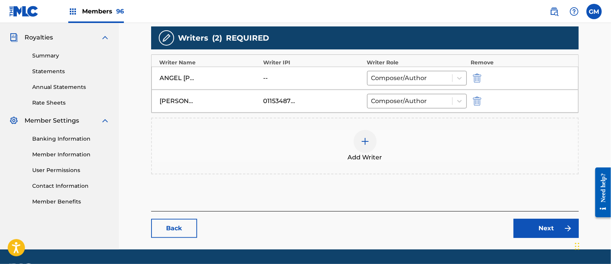
click at [477, 74] on img "submit" at bounding box center [477, 78] width 8 height 9
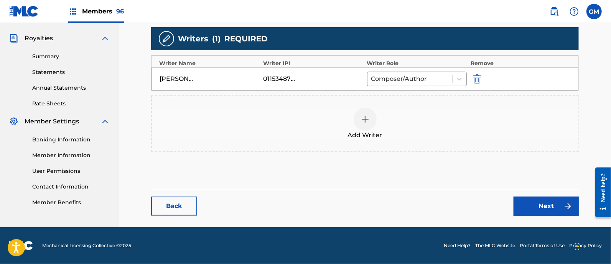
scroll to position [222, 0]
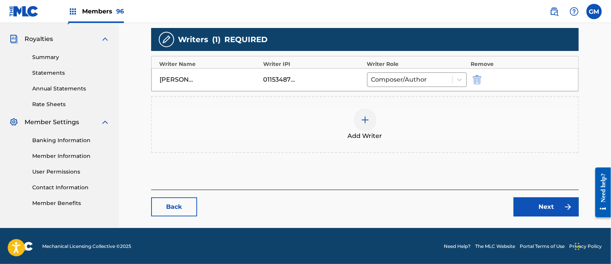
click at [529, 209] on link "Next" at bounding box center [545, 206] width 65 height 19
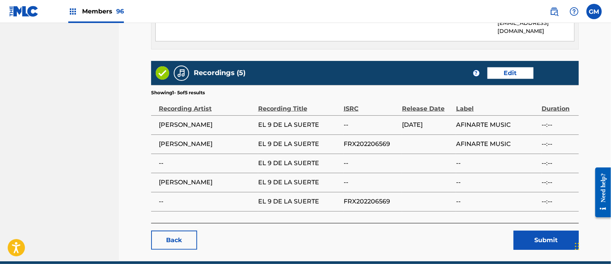
scroll to position [460, 0]
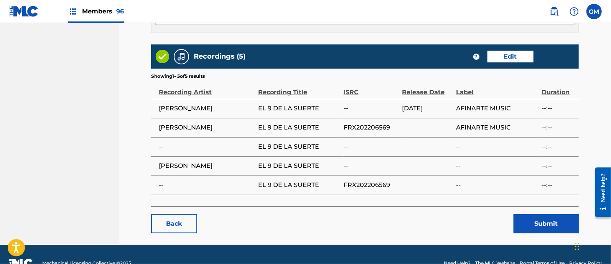
click at [534, 214] on button "Submit" at bounding box center [545, 223] width 65 height 19
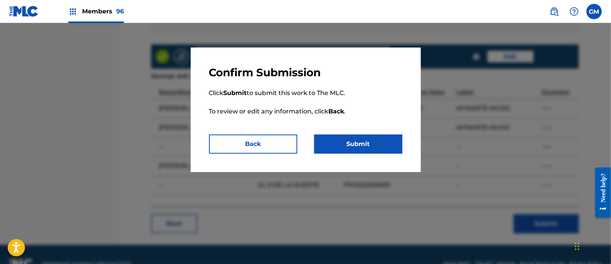
click at [358, 146] on button "Submit" at bounding box center [358, 144] width 88 height 19
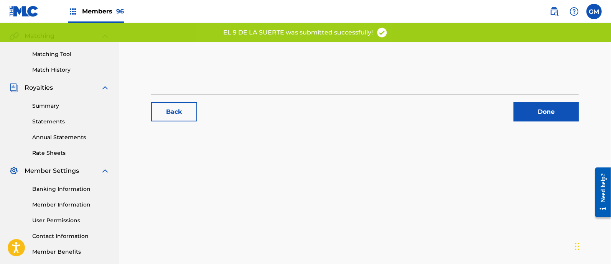
scroll to position [211, 0]
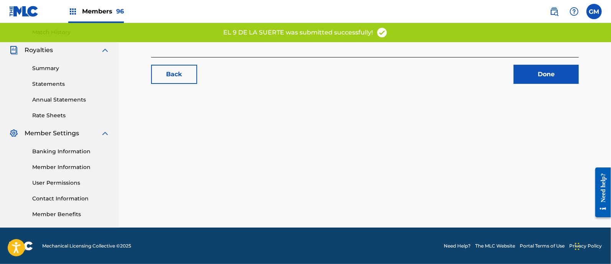
click at [532, 68] on link "Done" at bounding box center [545, 74] width 65 height 19
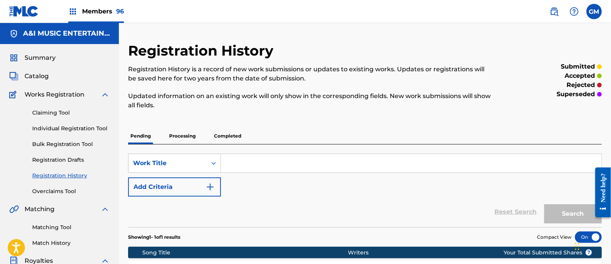
click at [40, 77] on span "Catalog" at bounding box center [37, 76] width 24 height 9
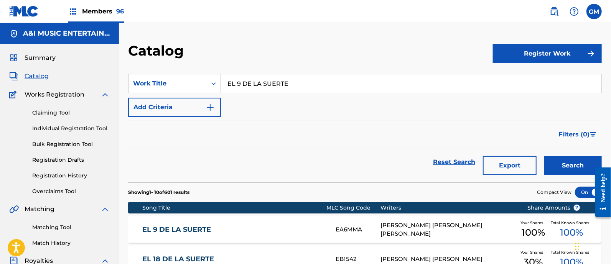
click at [314, 76] on input "EL 9 DE LA SUERTE" at bounding box center [411, 83] width 380 height 18
click at [321, 52] on div "Catalog" at bounding box center [310, 53] width 365 height 23
click at [215, 227] on link "EL 9 DE LA SUERTE" at bounding box center [233, 229] width 183 height 9
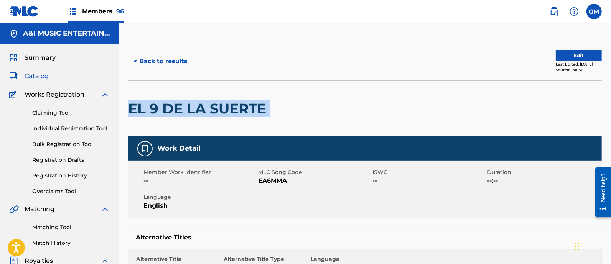
drag, startPoint x: 267, startPoint y: 107, endPoint x: 125, endPoint y: 106, distance: 141.9
copy div "EL 9 DE LA SUERTE"
click at [553, 12] on img at bounding box center [553, 11] width 9 height 9
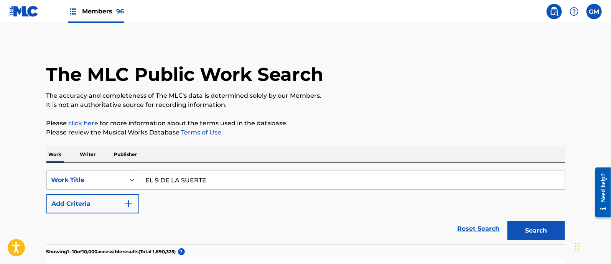
drag, startPoint x: 234, startPoint y: 178, endPoint x: 94, endPoint y: 169, distance: 140.2
click at [94, 169] on div "SearchWithCriteria35117156-cdc1-4463-99d6-1510bfc122cb Work Title EL 9 DE LA SU…" at bounding box center [305, 203] width 518 height 81
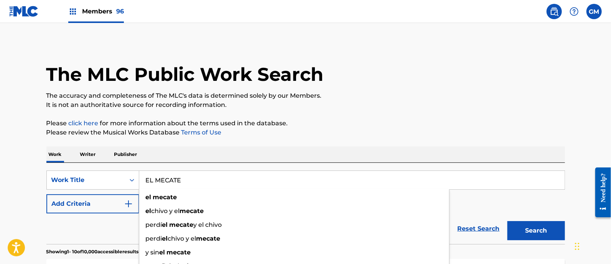
click at [507, 221] on button "Search" at bounding box center [536, 230] width 58 height 19
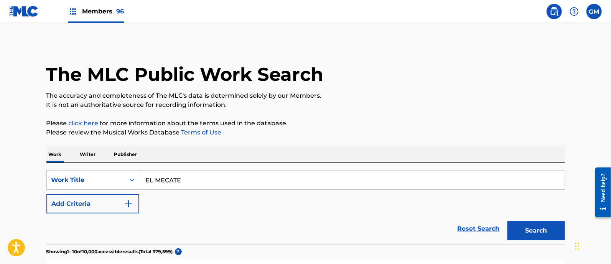
click at [203, 176] on input "EL MECATE" at bounding box center [351, 180] width 425 height 18
type input "EL MECATE VERSION HIJOS DE BARRON"
click at [507, 221] on button "Search" at bounding box center [536, 230] width 58 height 19
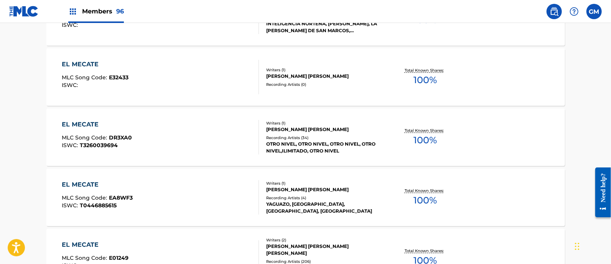
scroll to position [335, 0]
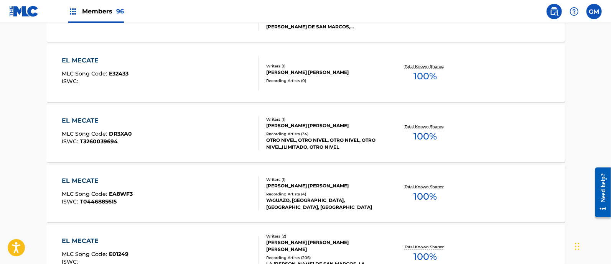
click at [150, 129] on div "EL MECATE MLC Song Code : DR3XA0 ISWC : T3260039694" at bounding box center [160, 133] width 197 height 35
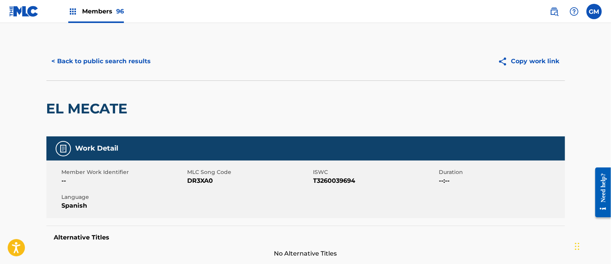
click at [556, 12] on img at bounding box center [553, 11] width 9 height 9
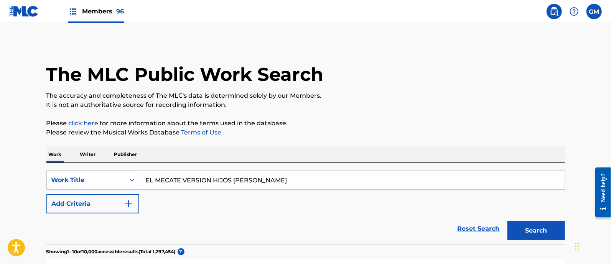
click at [79, 153] on p "Writer" at bounding box center [88, 154] width 20 height 16
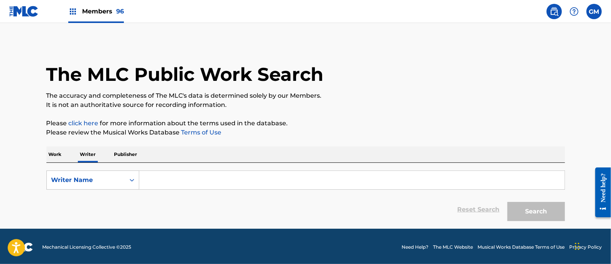
click at [167, 181] on input "Search Form" at bounding box center [351, 180] width 425 height 18
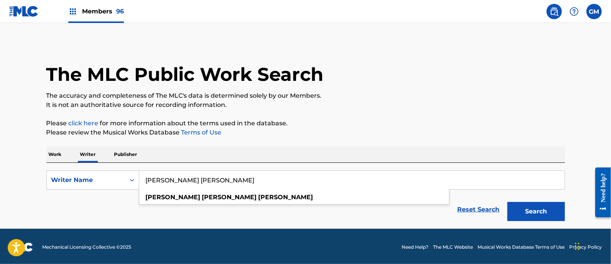
type input "JULIAN GARCIA BEJARANO"
click at [507, 202] on button "Search" at bounding box center [536, 211] width 58 height 19
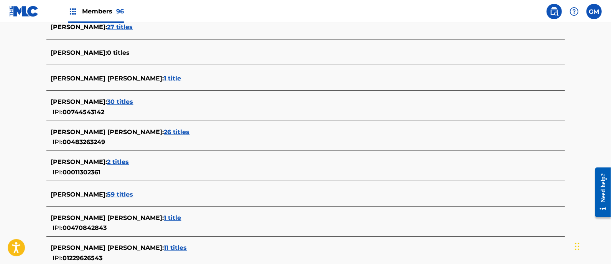
scroll to position [331, 0]
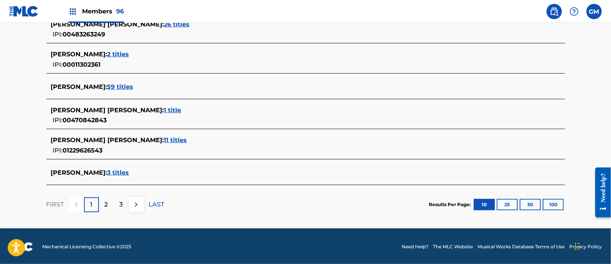
click at [164, 138] on span "11 titles" at bounding box center [175, 139] width 23 height 7
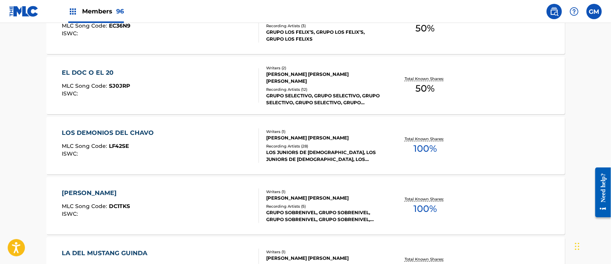
scroll to position [555, 0]
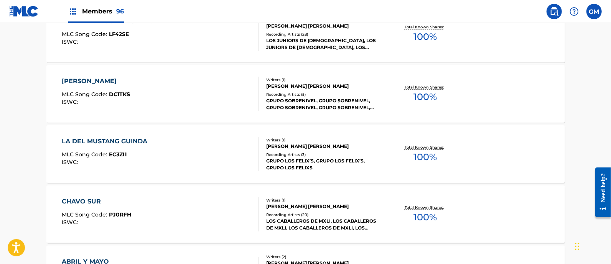
click at [212, 90] on div "SAMUEL FUENTES MLC Song Code : DC1TKS ISWC :" at bounding box center [160, 94] width 197 height 35
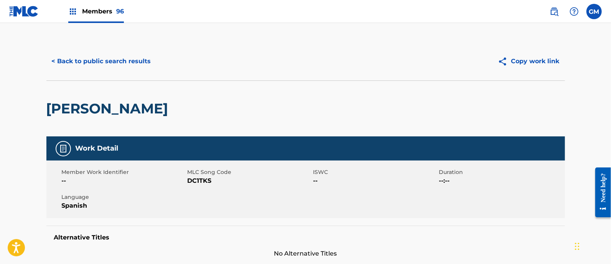
click at [109, 56] on button "< Back to public search results" at bounding box center [101, 61] width 110 height 19
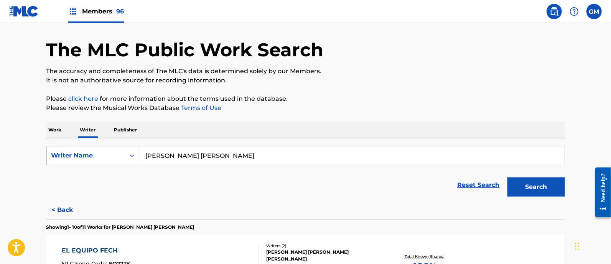
click at [94, 10] on span "Members 96" at bounding box center [103, 11] width 42 height 9
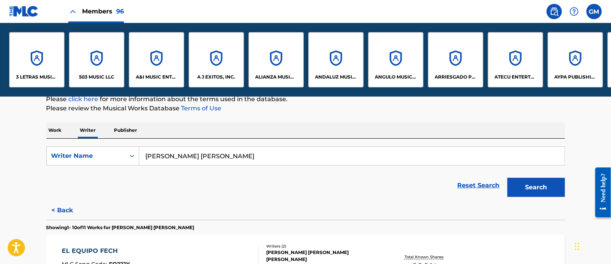
click at [341, 140] on div "SearchWithCriteria8180655b-c57a-402e-b989-a77aff9b1a62 Writer Name JULIAN GARCI…" at bounding box center [305, 170] width 518 height 62
click at [300, 133] on div "Work Writer Publisher" at bounding box center [305, 130] width 518 height 16
click at [302, 148] on input "JULIAN GARCIA BEJARANO" at bounding box center [351, 156] width 425 height 18
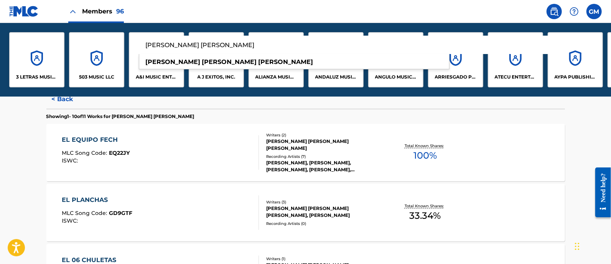
scroll to position [210, 0]
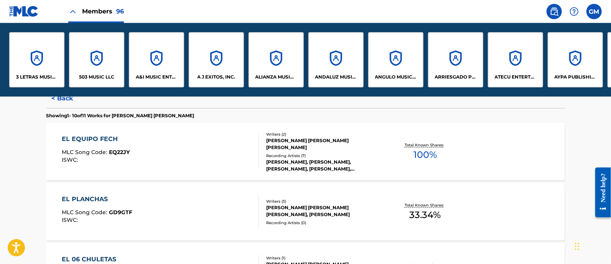
click at [292, 159] on div "OSVALDO ROJO, OSVALDO ROJO, OSVALDO ROJO, OSVALDO ROJO, OSVALDO ROJO" at bounding box center [324, 166] width 116 height 14
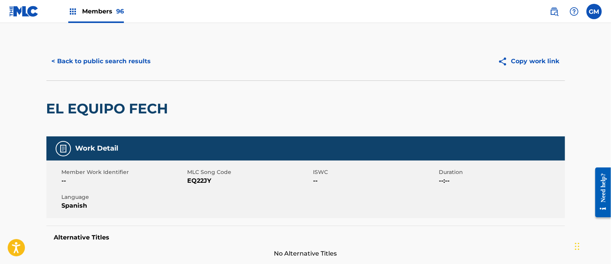
scroll to position [112, 0]
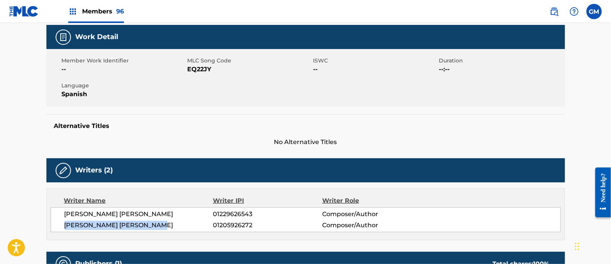
drag, startPoint x: 64, startPoint y: 224, endPoint x: 164, endPoint y: 225, distance: 99.3
click at [164, 225] on span "BRYAN FIDEL ANGULO ORTEGA" at bounding box center [138, 225] width 149 height 9
copy span "BRYAN FIDEL ANGULO ORTEGA"
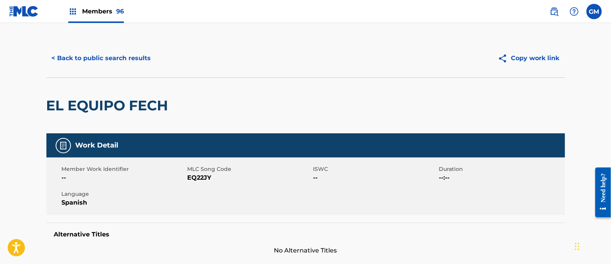
scroll to position [0, 0]
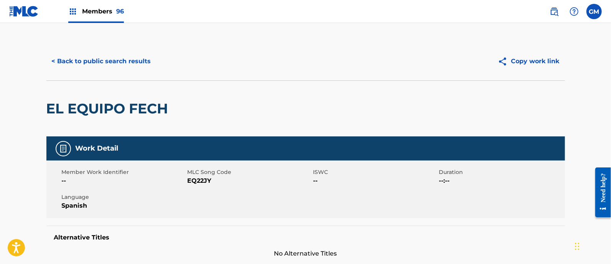
click at [127, 55] on button "< Back to public search results" at bounding box center [101, 61] width 110 height 19
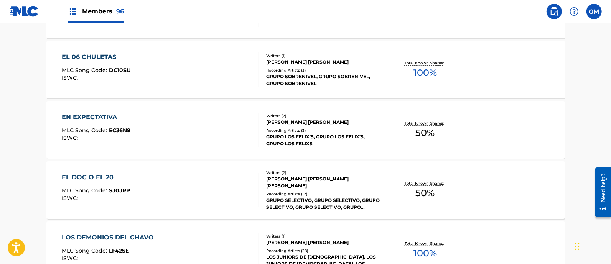
scroll to position [115, 0]
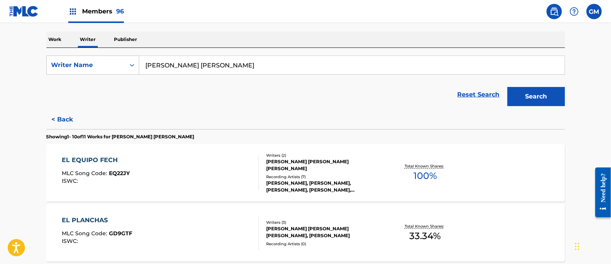
click at [64, 116] on button "< Back" at bounding box center [69, 119] width 46 height 19
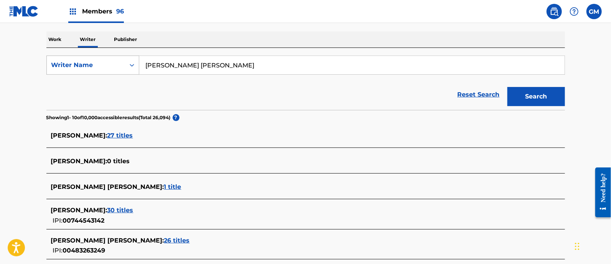
drag, startPoint x: 168, startPoint y: 65, endPoint x: 131, endPoint y: 64, distance: 36.8
click at [131, 64] on div "SearchWithCriteria8180655b-c57a-402e-b989-a77aff9b1a62 Writer Name JULIAN GARCI…" at bounding box center [305, 65] width 518 height 19
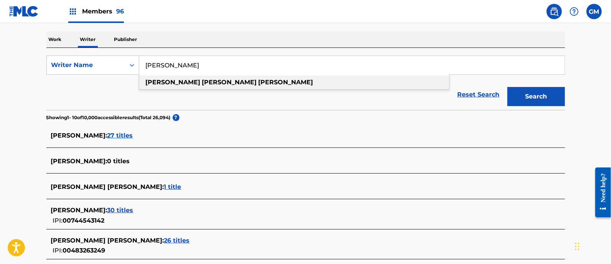
click at [202, 80] on strong "garcia" at bounding box center [229, 82] width 55 height 7
type input "alejandro garcia bejarano"
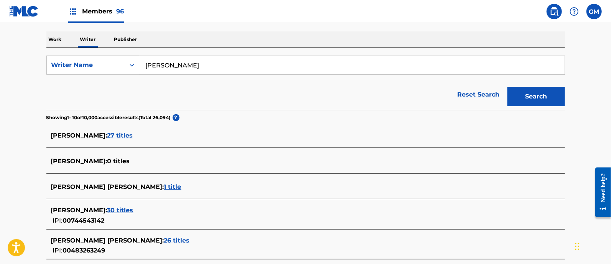
click at [518, 97] on button "Search" at bounding box center [536, 96] width 58 height 19
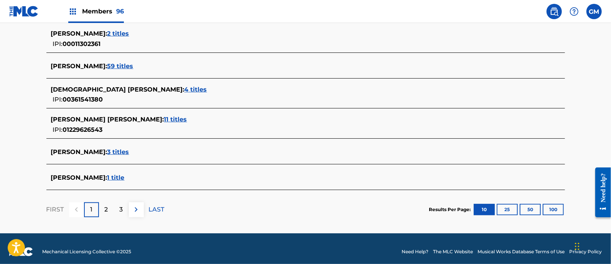
scroll to position [323, 0]
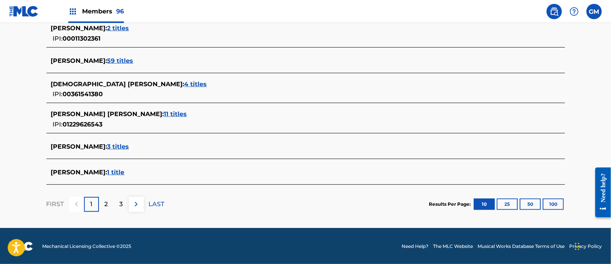
click at [129, 146] on span "3 titles" at bounding box center [118, 146] width 22 height 7
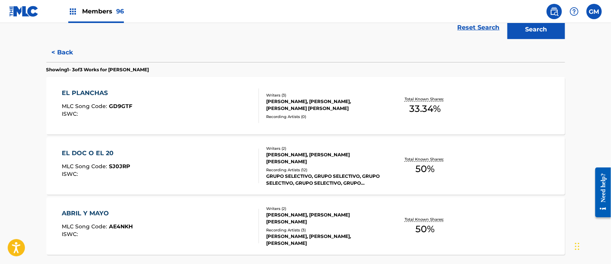
scroll to position [183, 0]
